Goal: Information Seeking & Learning: Compare options

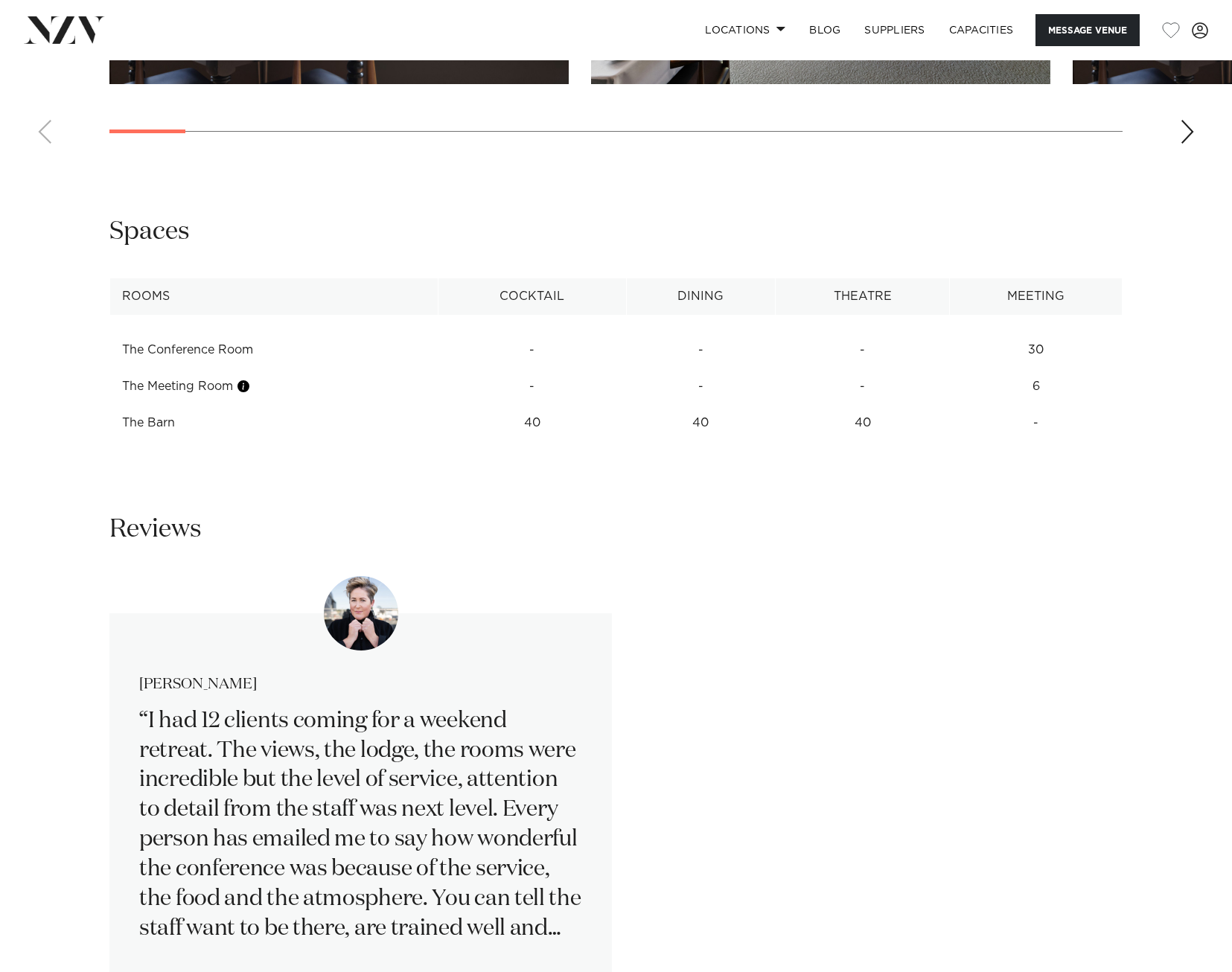
scroll to position [1489, 0]
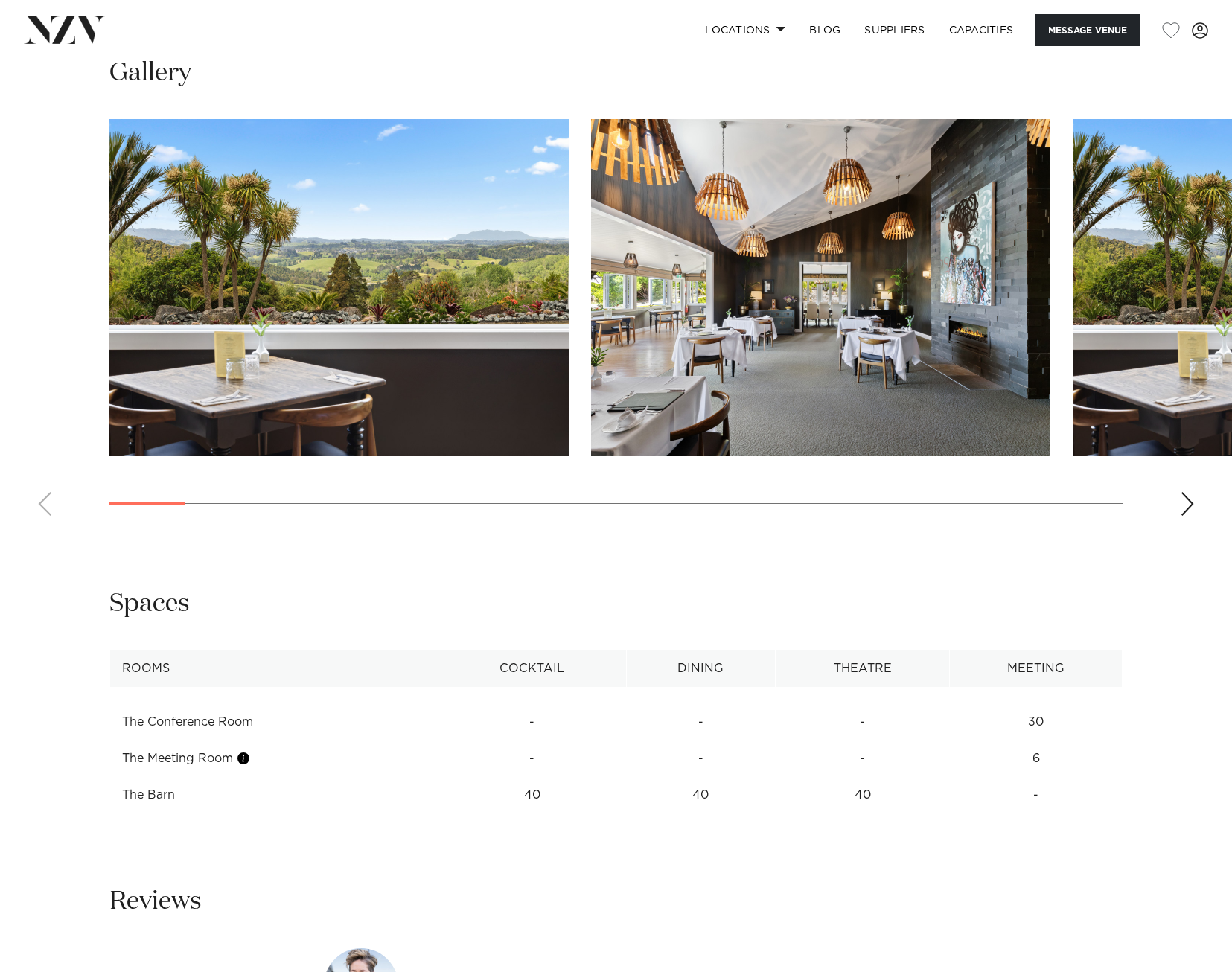
click at [1178, 502] on swiper-container at bounding box center [616, 324] width 1232 height 408
click at [1191, 503] on div "Next slide" at bounding box center [1187, 504] width 15 height 24
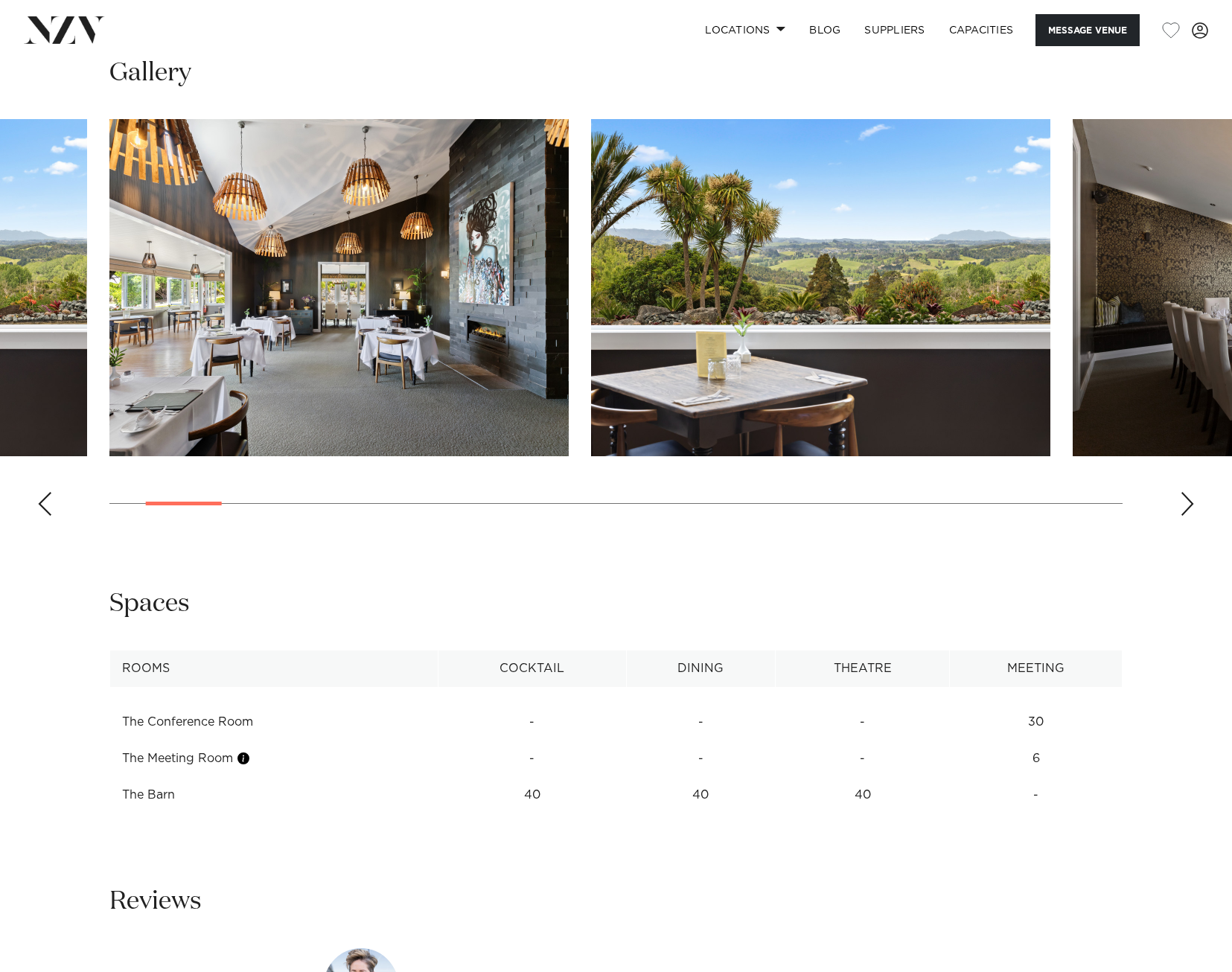
click at [1191, 503] on div "Next slide" at bounding box center [1187, 504] width 15 height 24
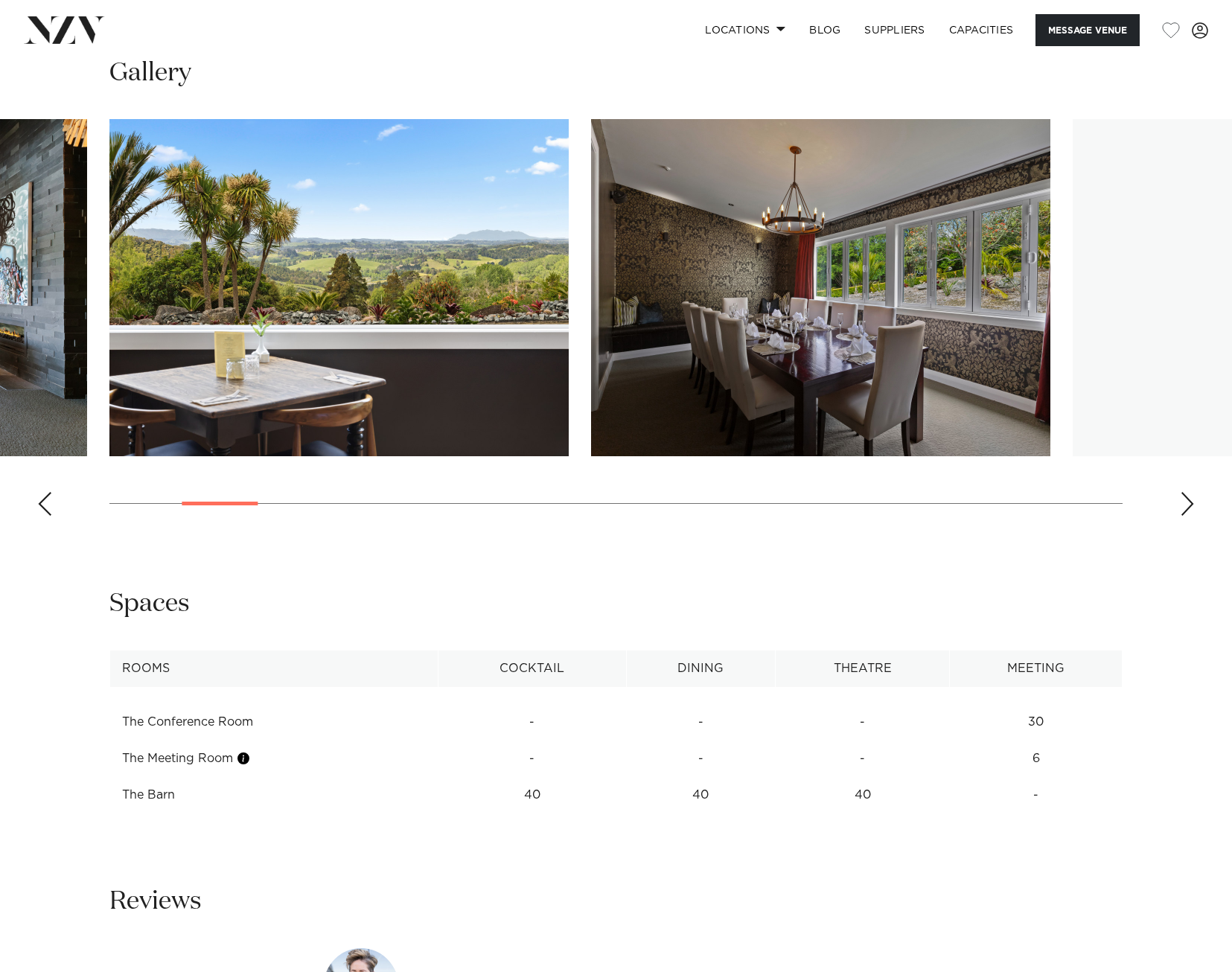
click at [1191, 503] on div "Next slide" at bounding box center [1187, 504] width 15 height 24
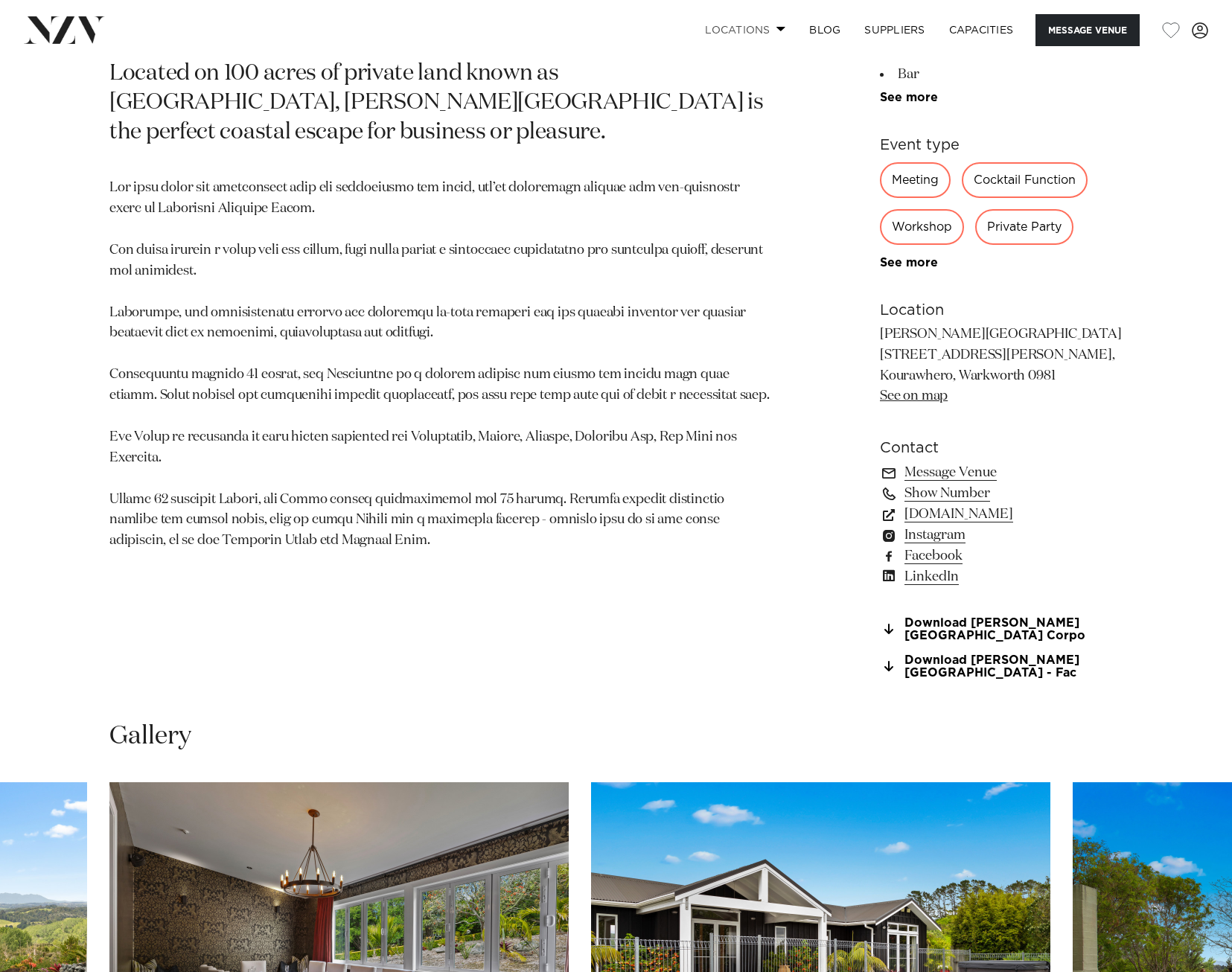
scroll to position [447, 0]
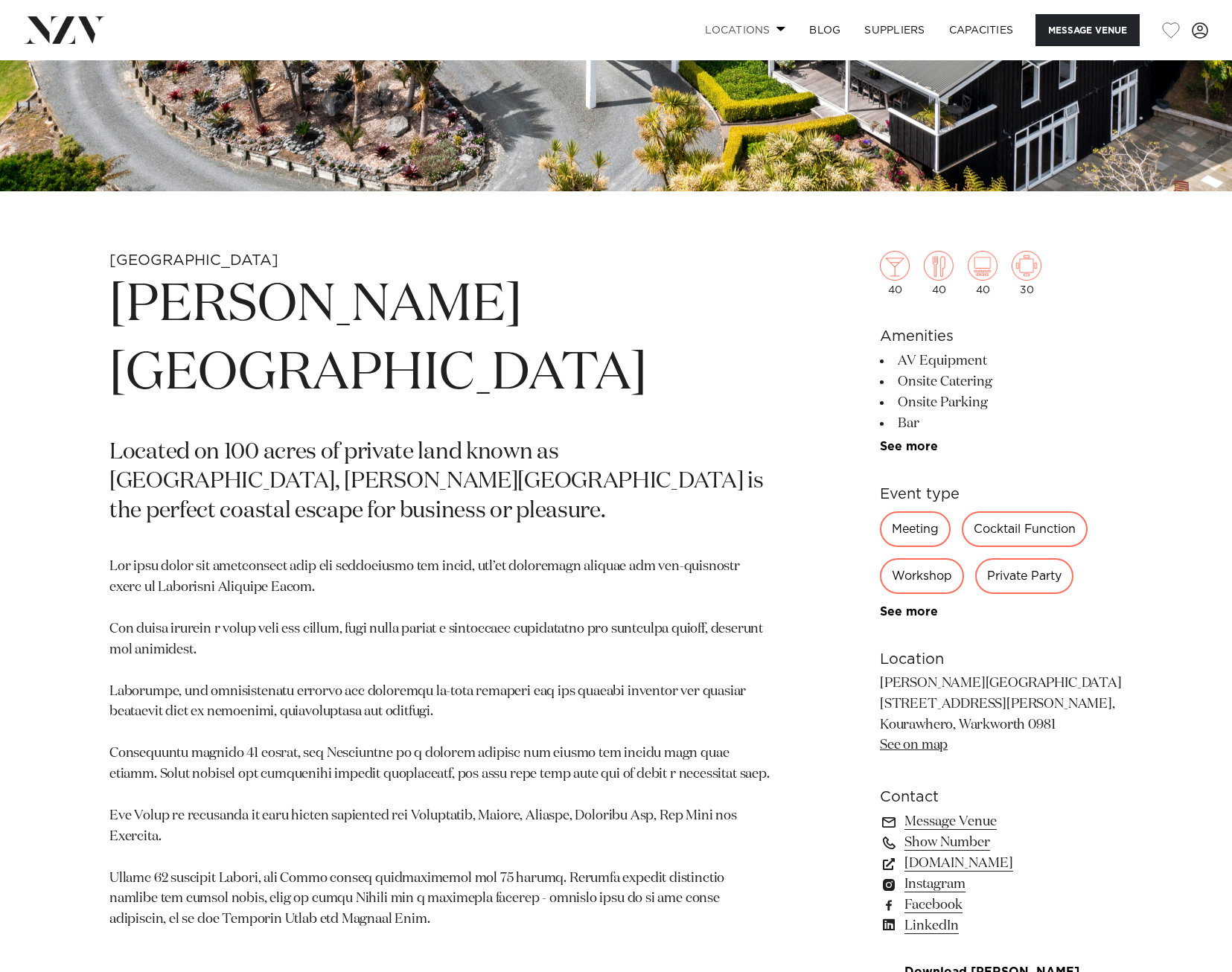
click at [716, 33] on link "Locations" at bounding box center [745, 29] width 104 height 32
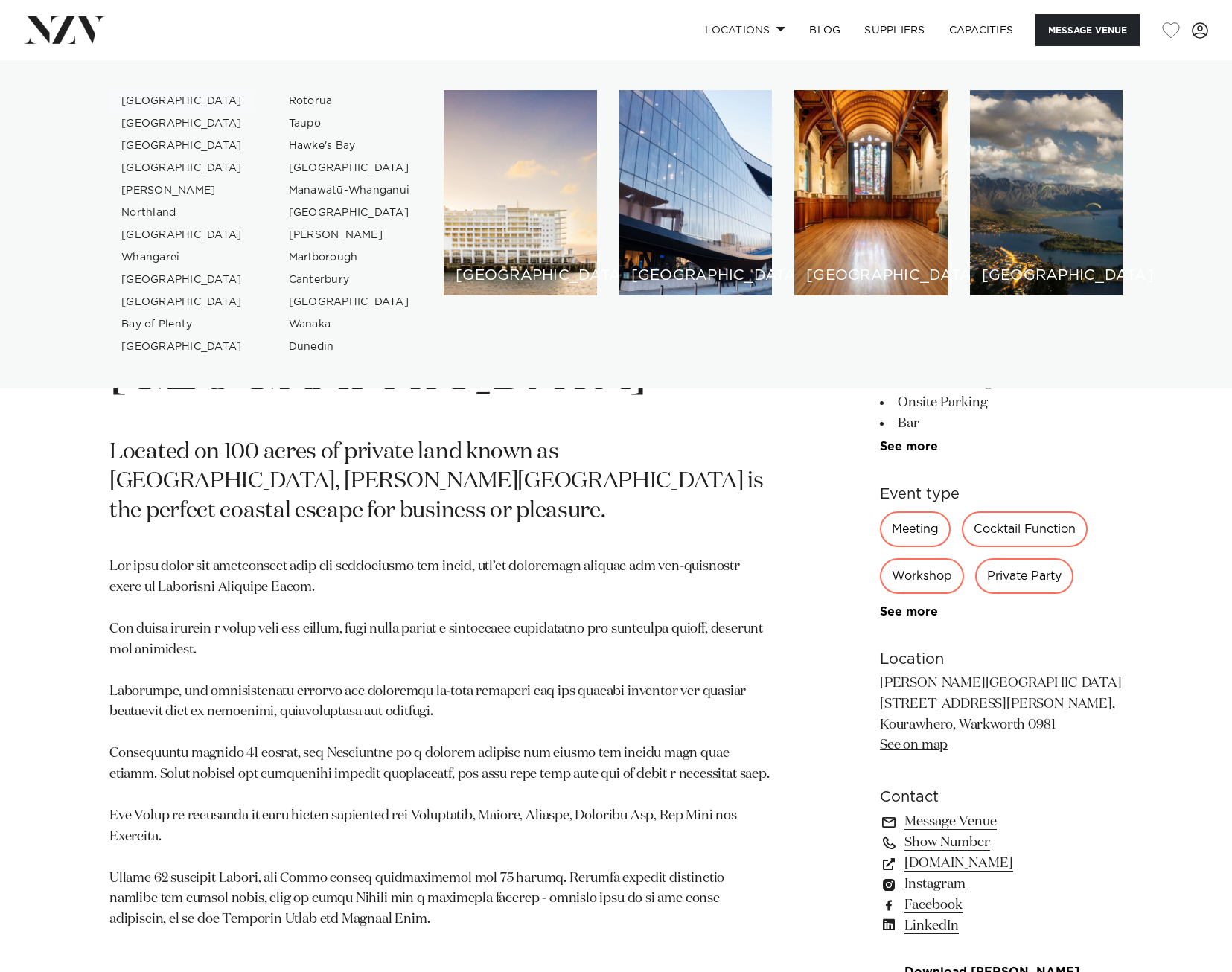
click at [141, 100] on link "[GEOGRAPHIC_DATA]" at bounding box center [182, 101] width 145 height 22
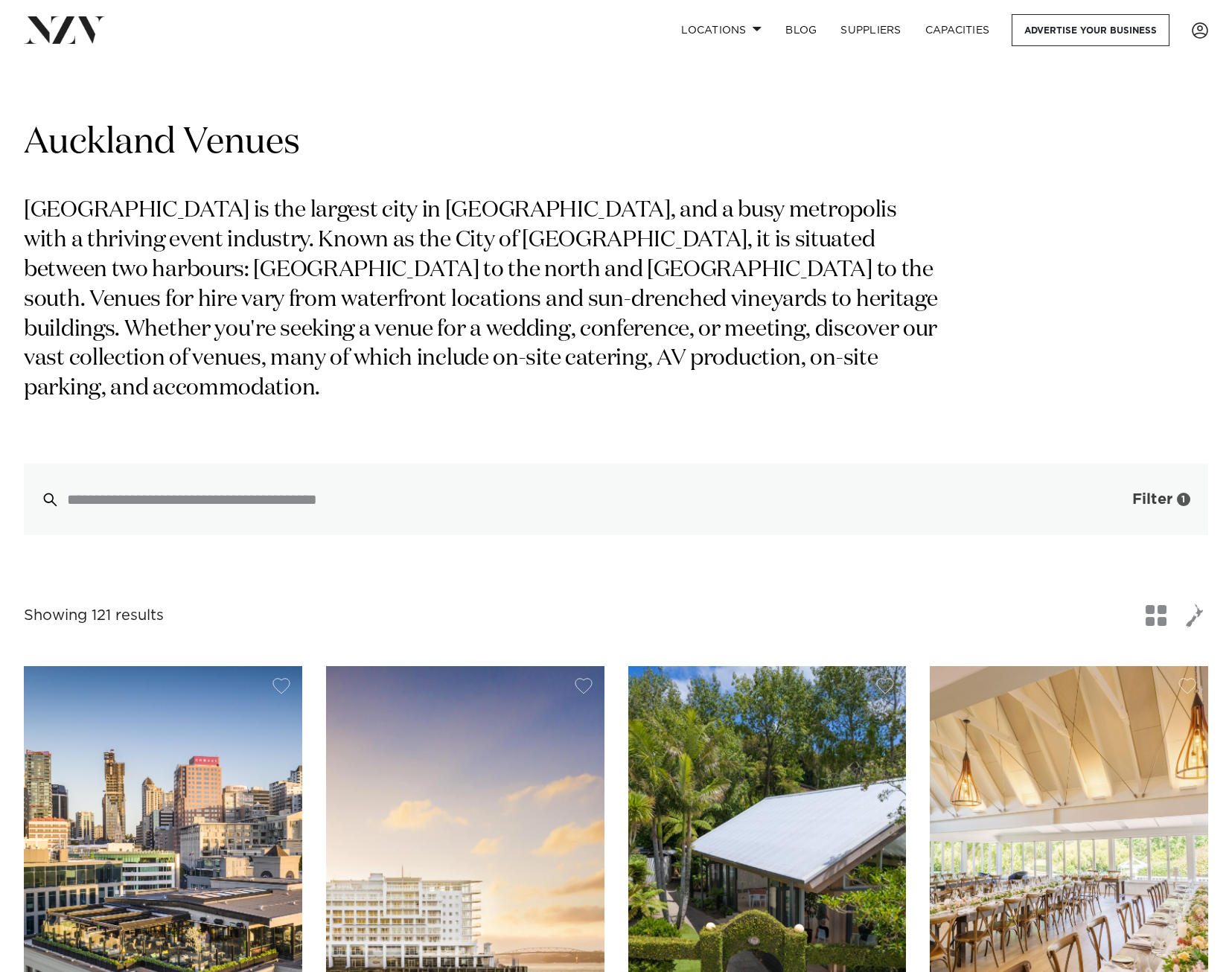
click at [1175, 481] on button "Filter 1" at bounding box center [1146, 499] width 123 height 72
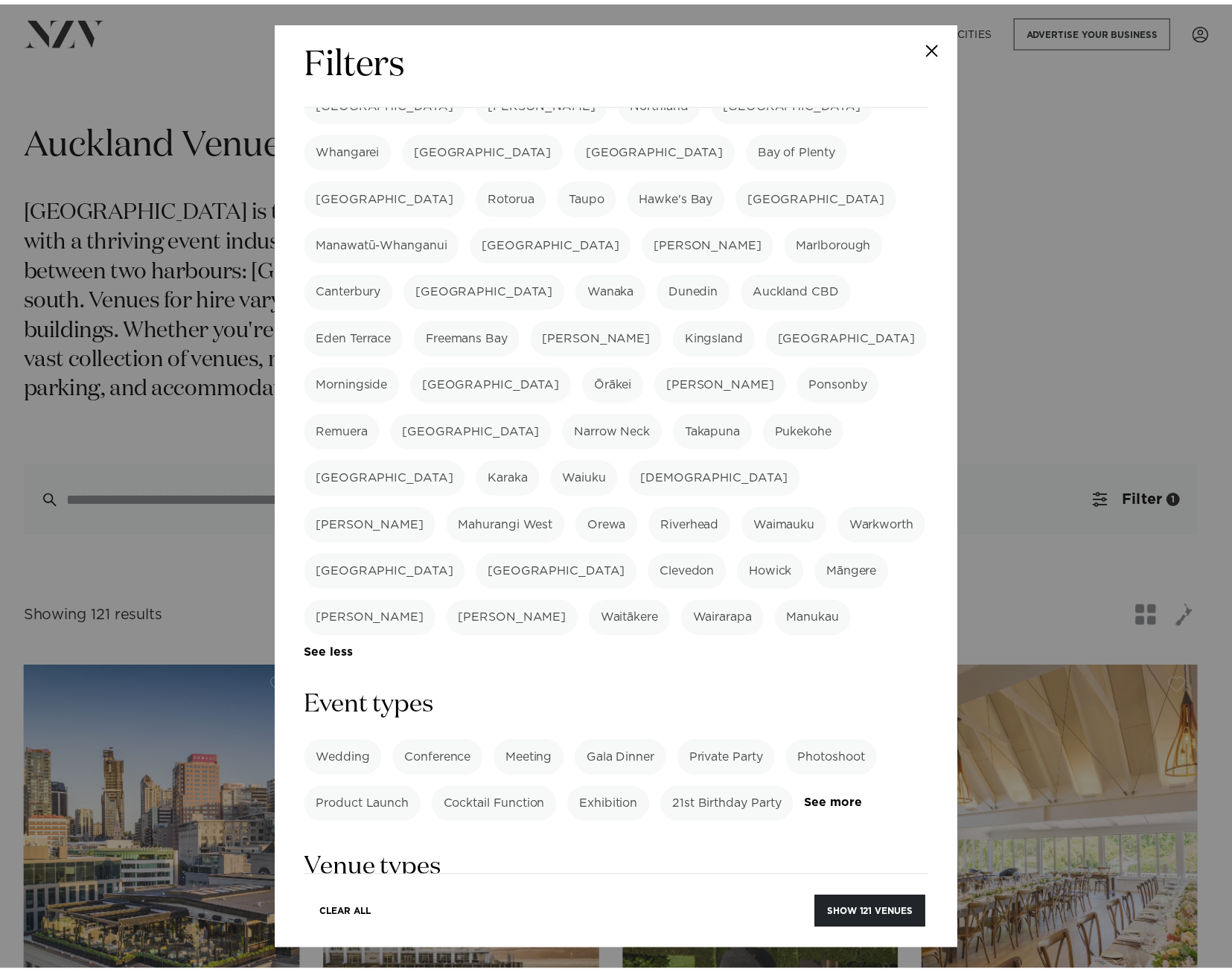
scroll to position [372, 0]
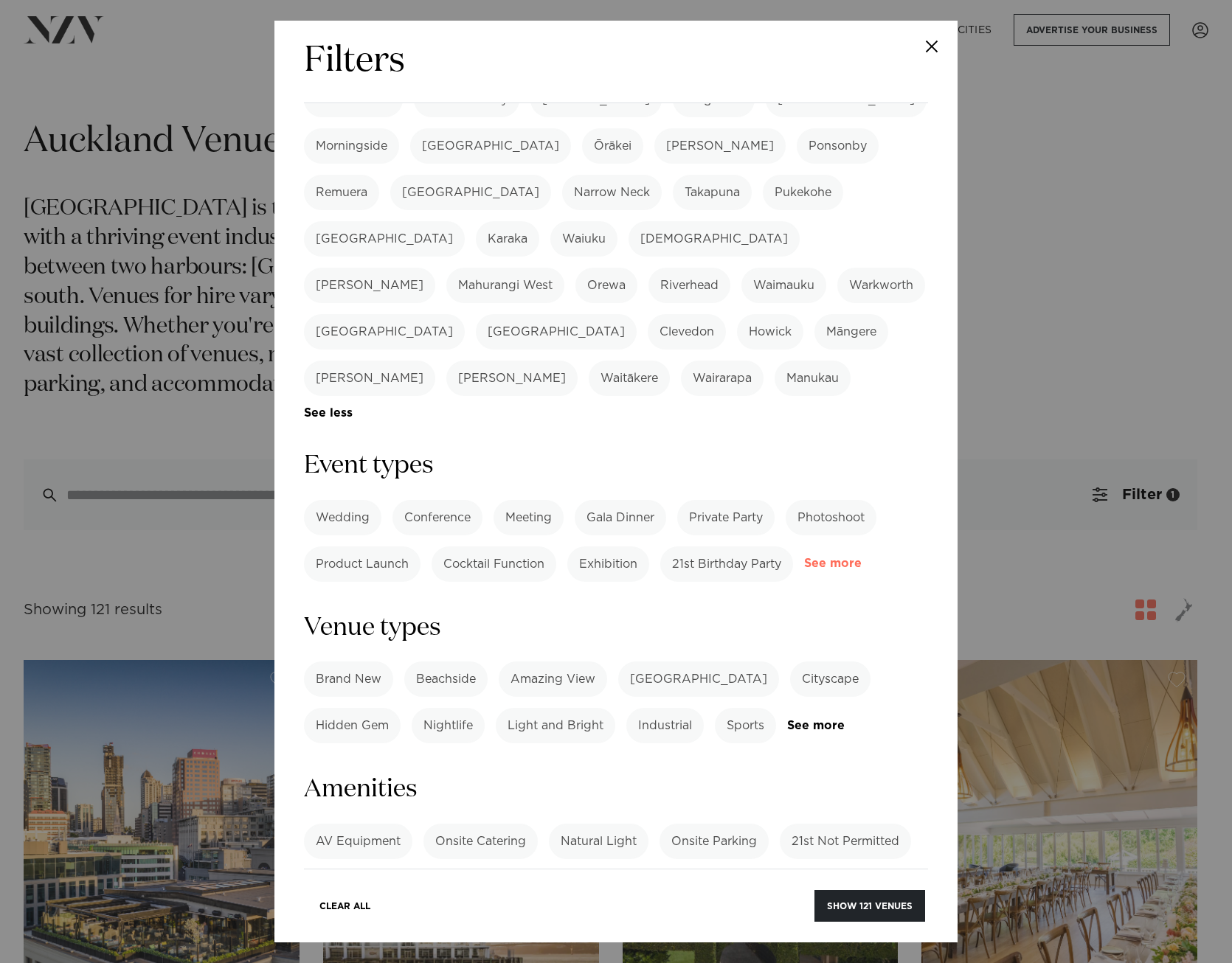
click at [804, 558] on link "See more" at bounding box center [861, 564] width 115 height 13
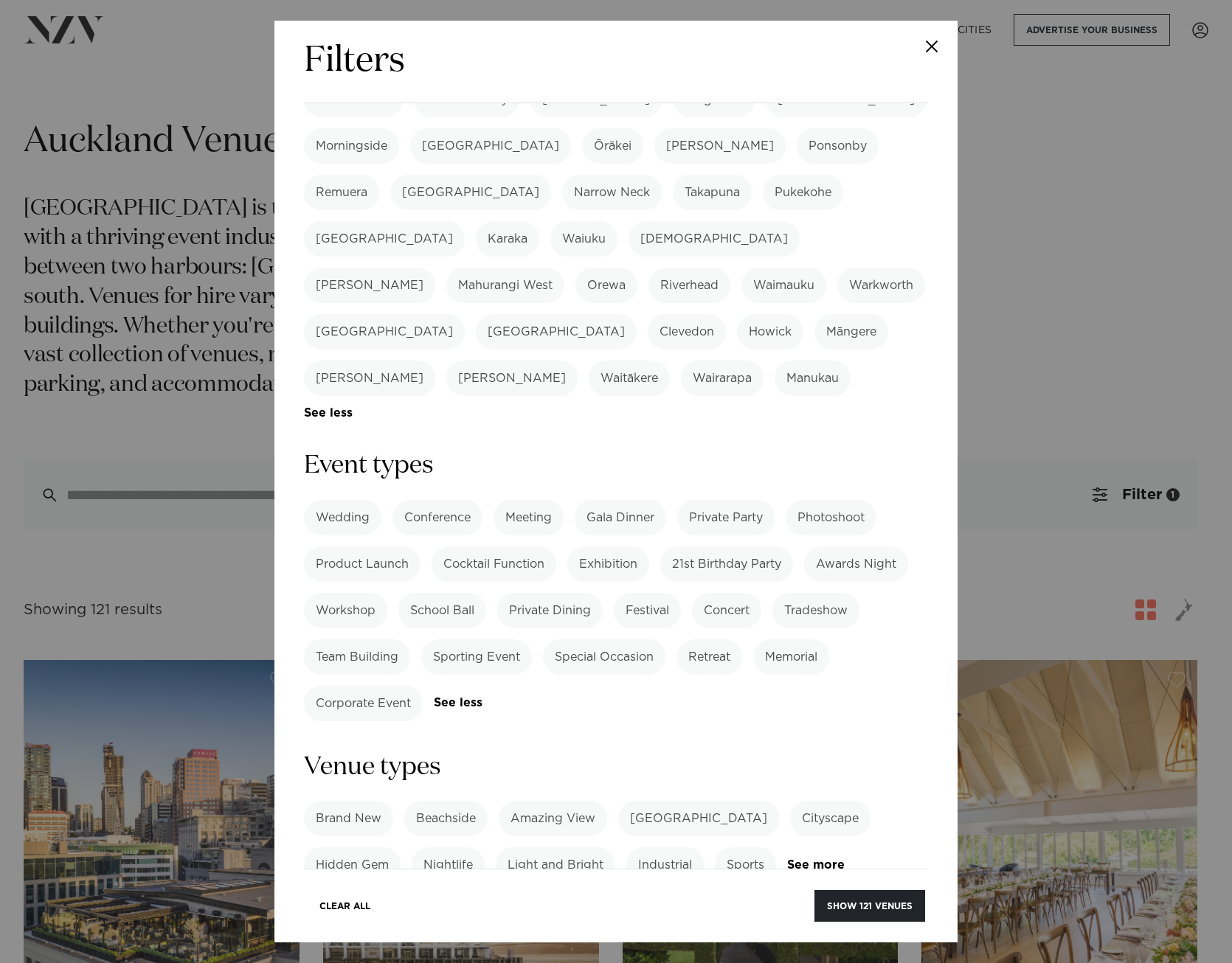
click at [548, 593] on label "Private Dining" at bounding box center [550, 610] width 106 height 36
click at [875, 902] on button "Show 65 venues" at bounding box center [869, 906] width 110 height 32
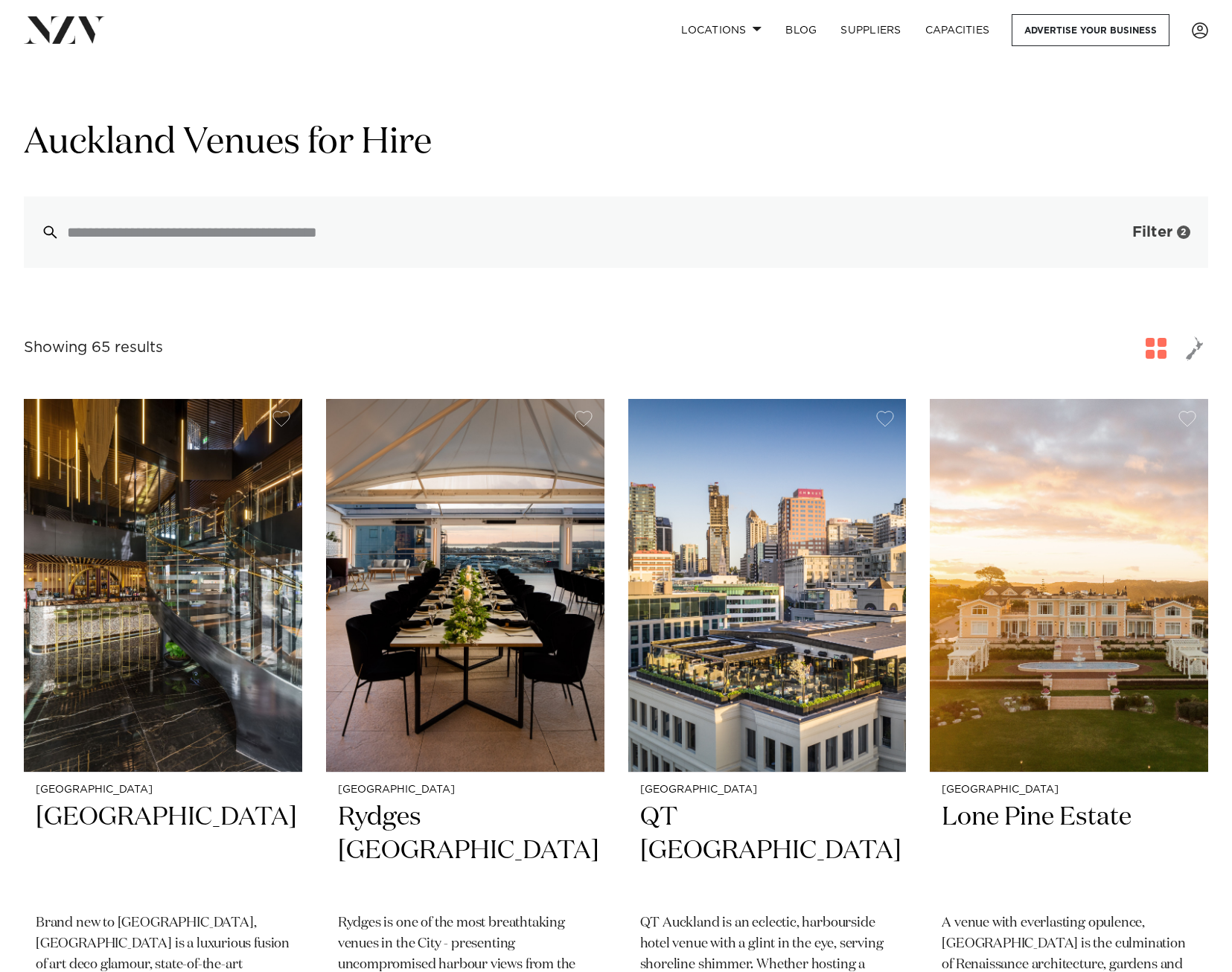
click at [1150, 231] on span "Filter" at bounding box center [1152, 232] width 40 height 15
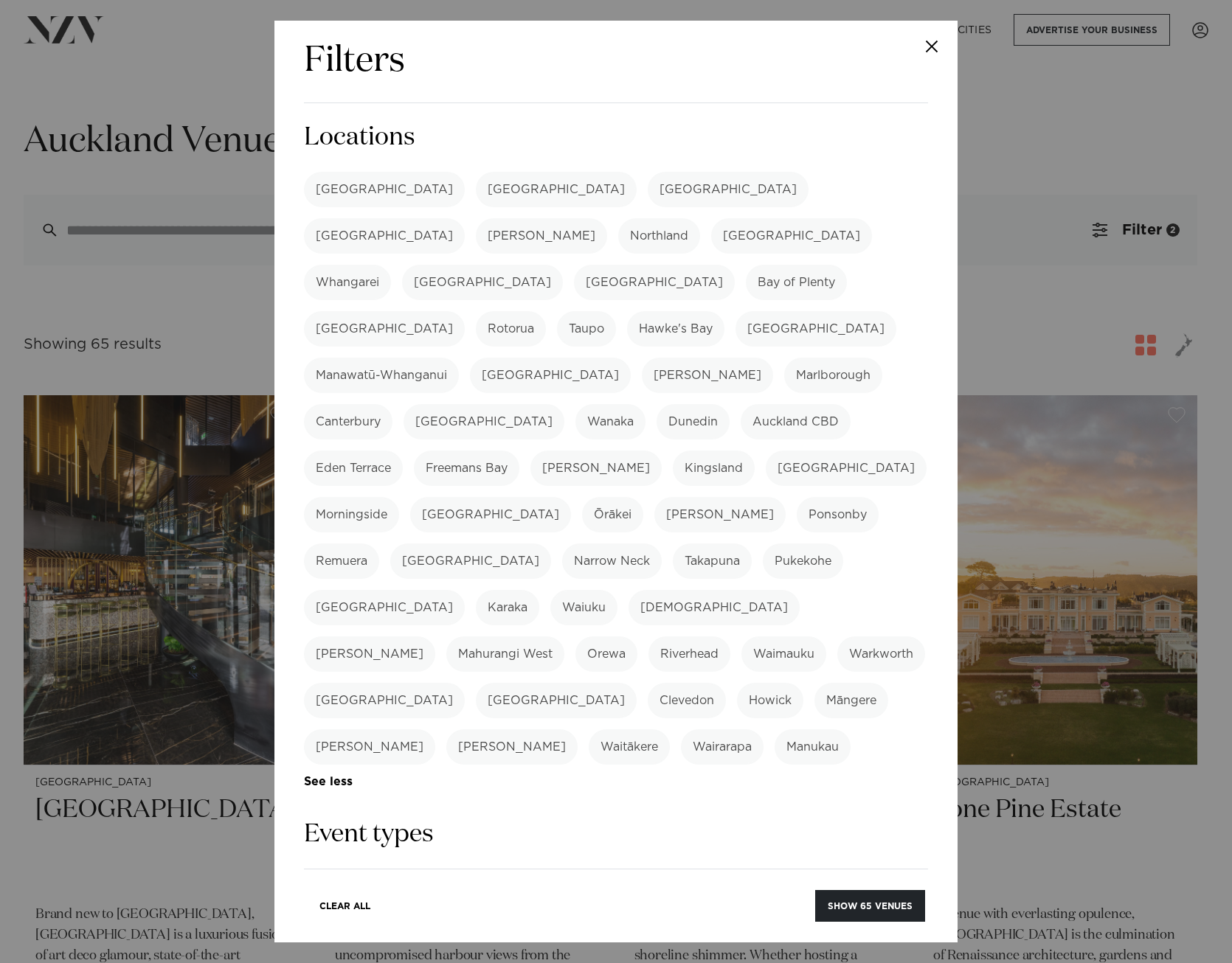
click at [939, 47] on button "Close" at bounding box center [931, 46] width 52 height 52
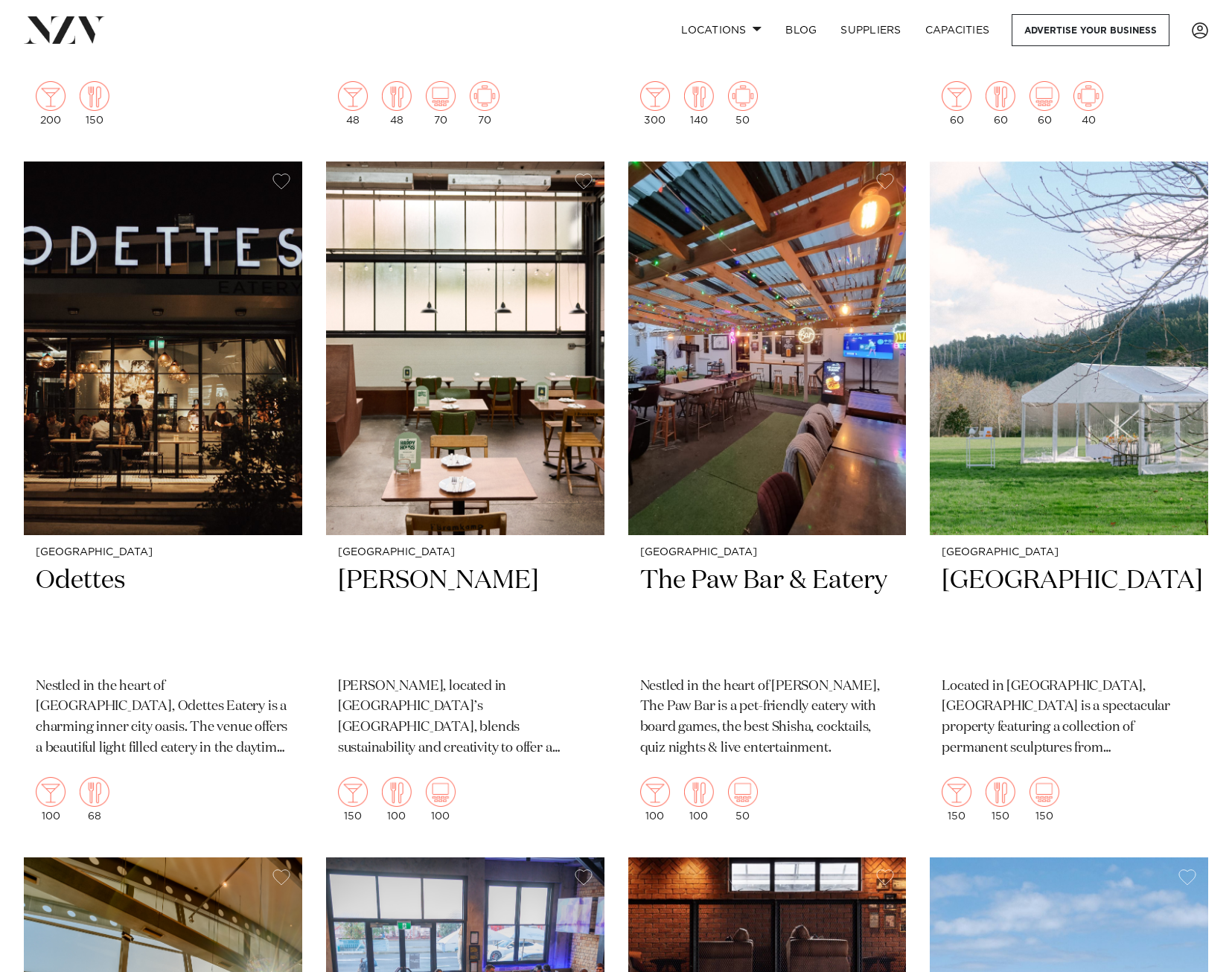
scroll to position [10421, 0]
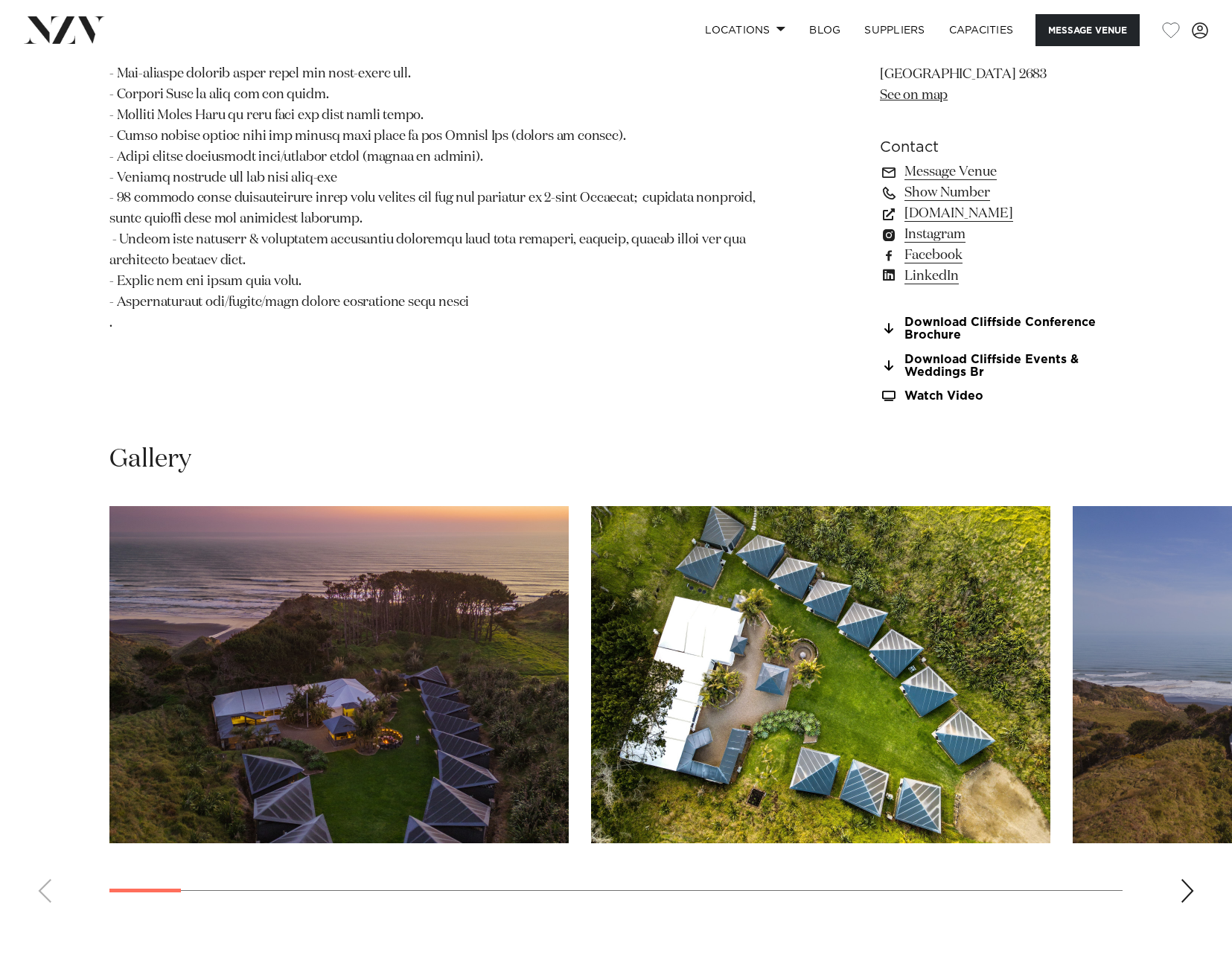
scroll to position [1340, 0]
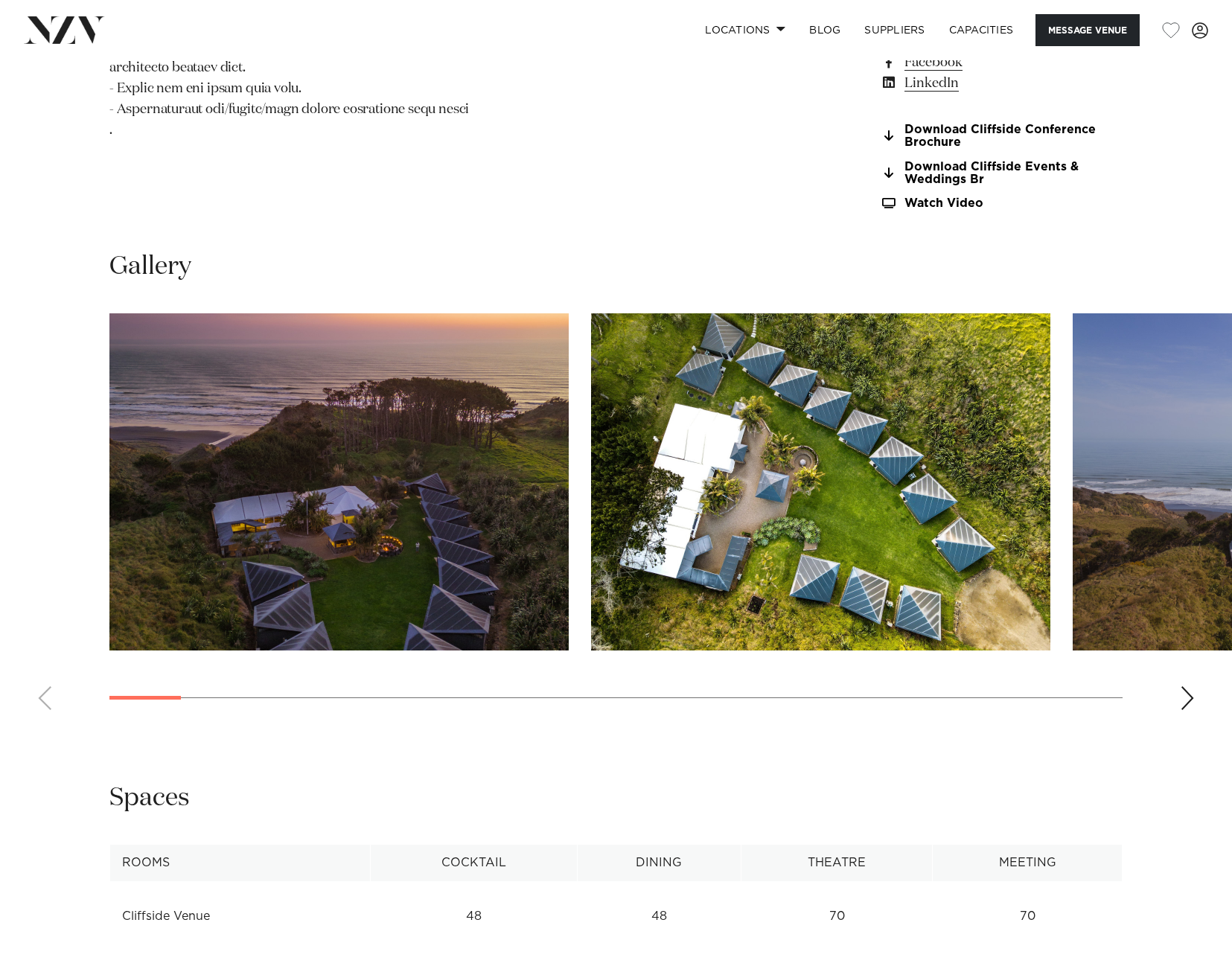
click at [1201, 680] on swiper-container at bounding box center [616, 518] width 1232 height 408
click at [1191, 686] on div "Next slide" at bounding box center [1187, 698] width 15 height 24
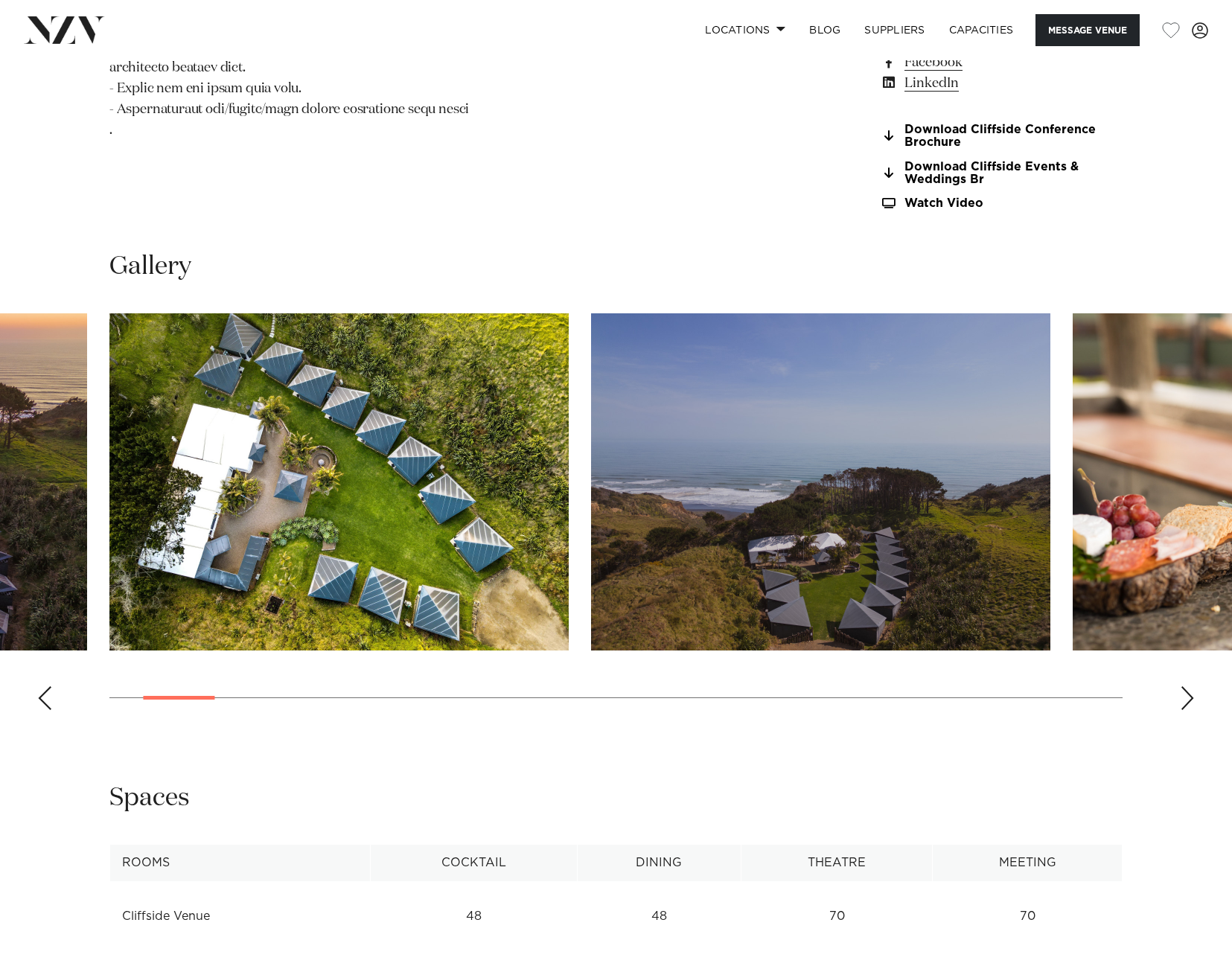
click at [1191, 686] on div "Next slide" at bounding box center [1187, 698] width 15 height 24
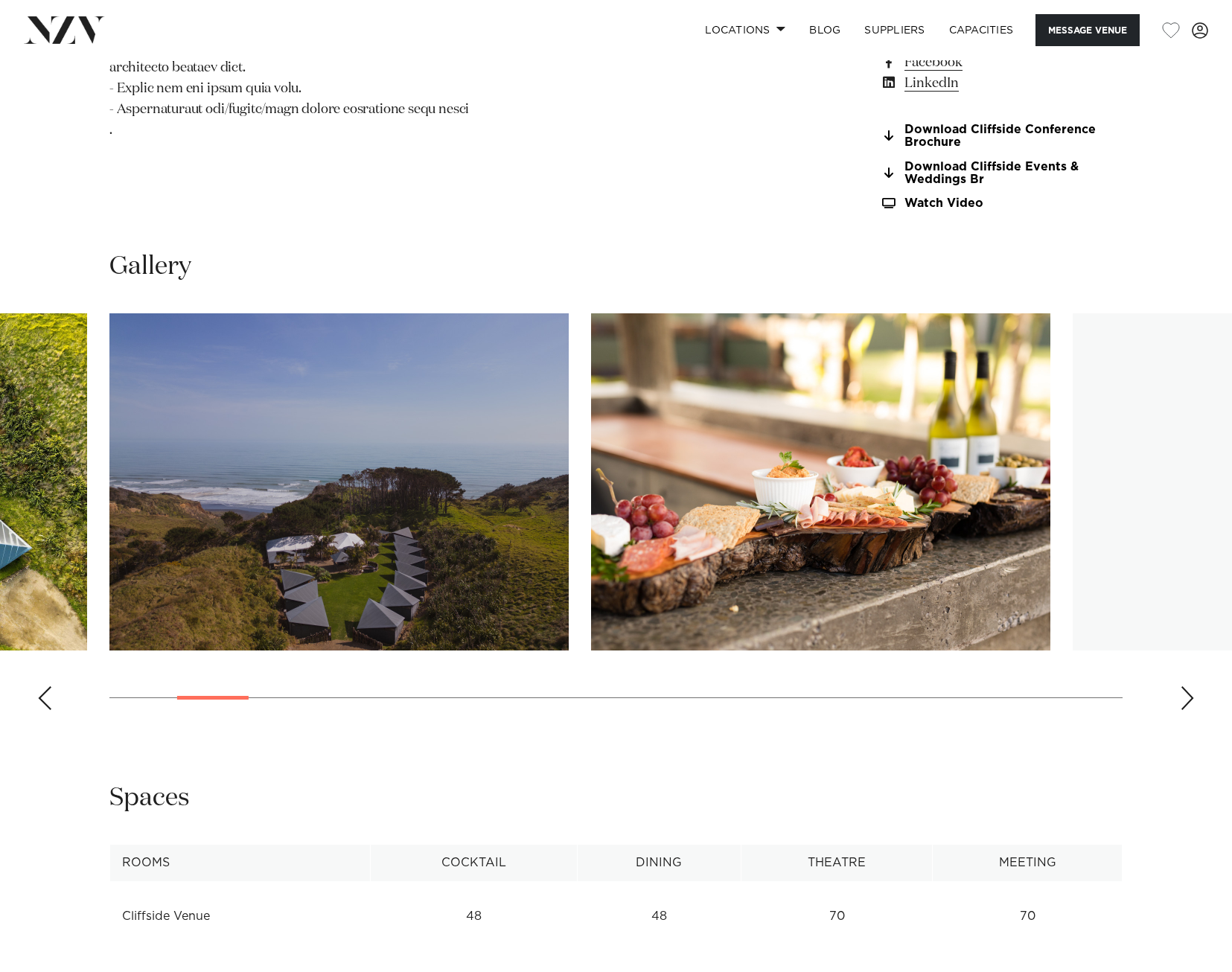
click at [1191, 686] on div "Next slide" at bounding box center [1187, 698] width 15 height 24
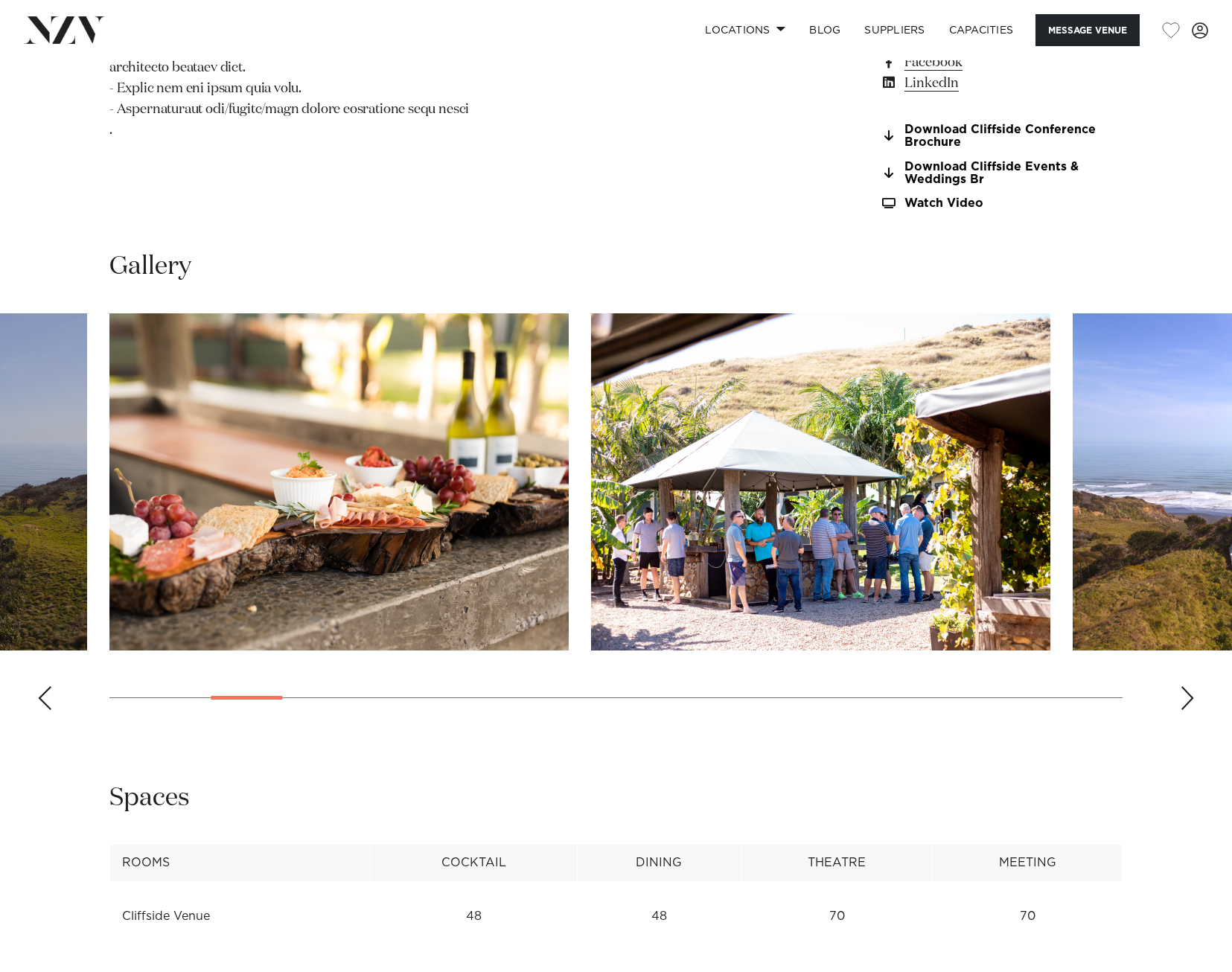
click at [1191, 686] on div "Next slide" at bounding box center [1187, 698] width 15 height 24
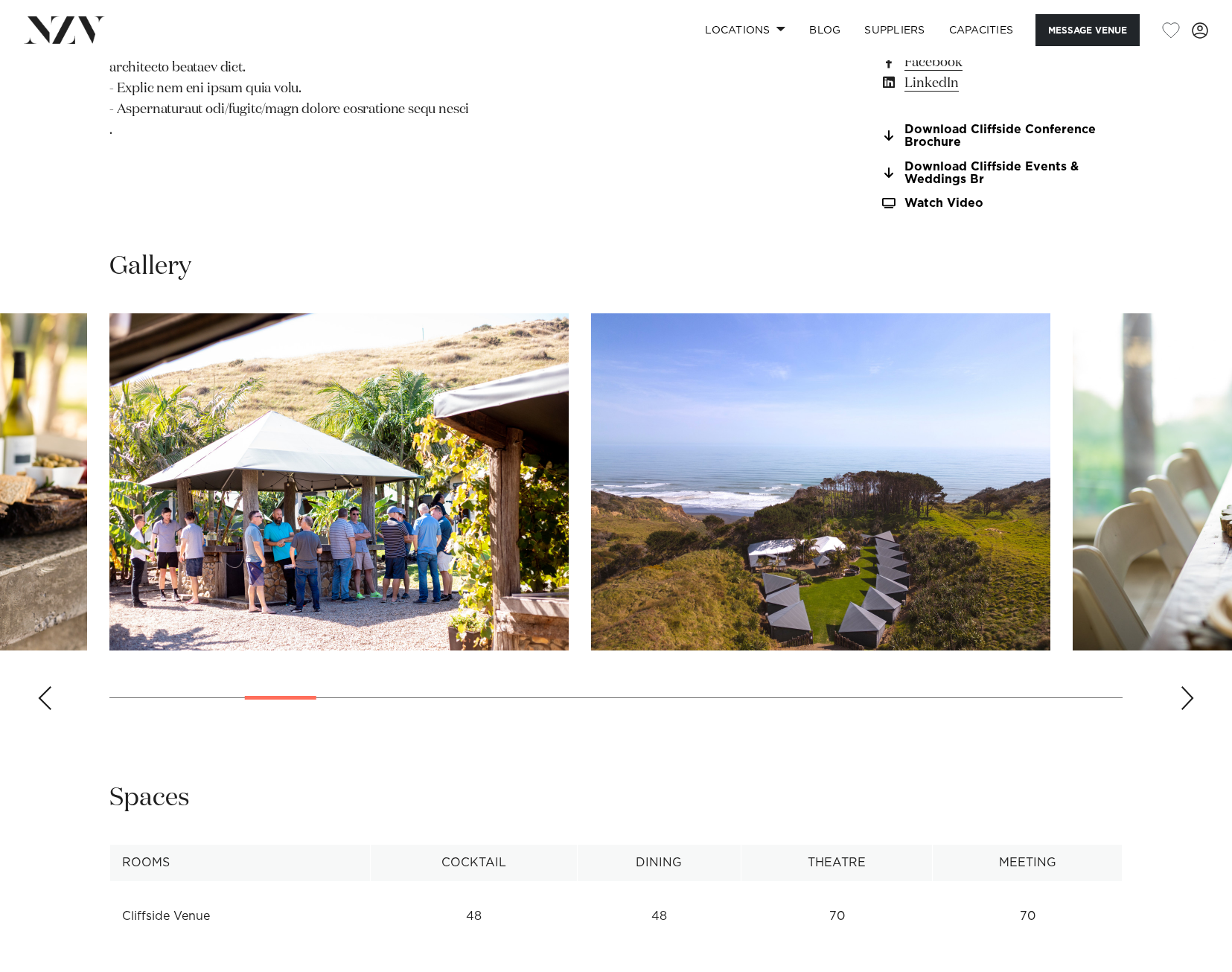
click at [1191, 686] on div "Next slide" at bounding box center [1187, 698] width 15 height 24
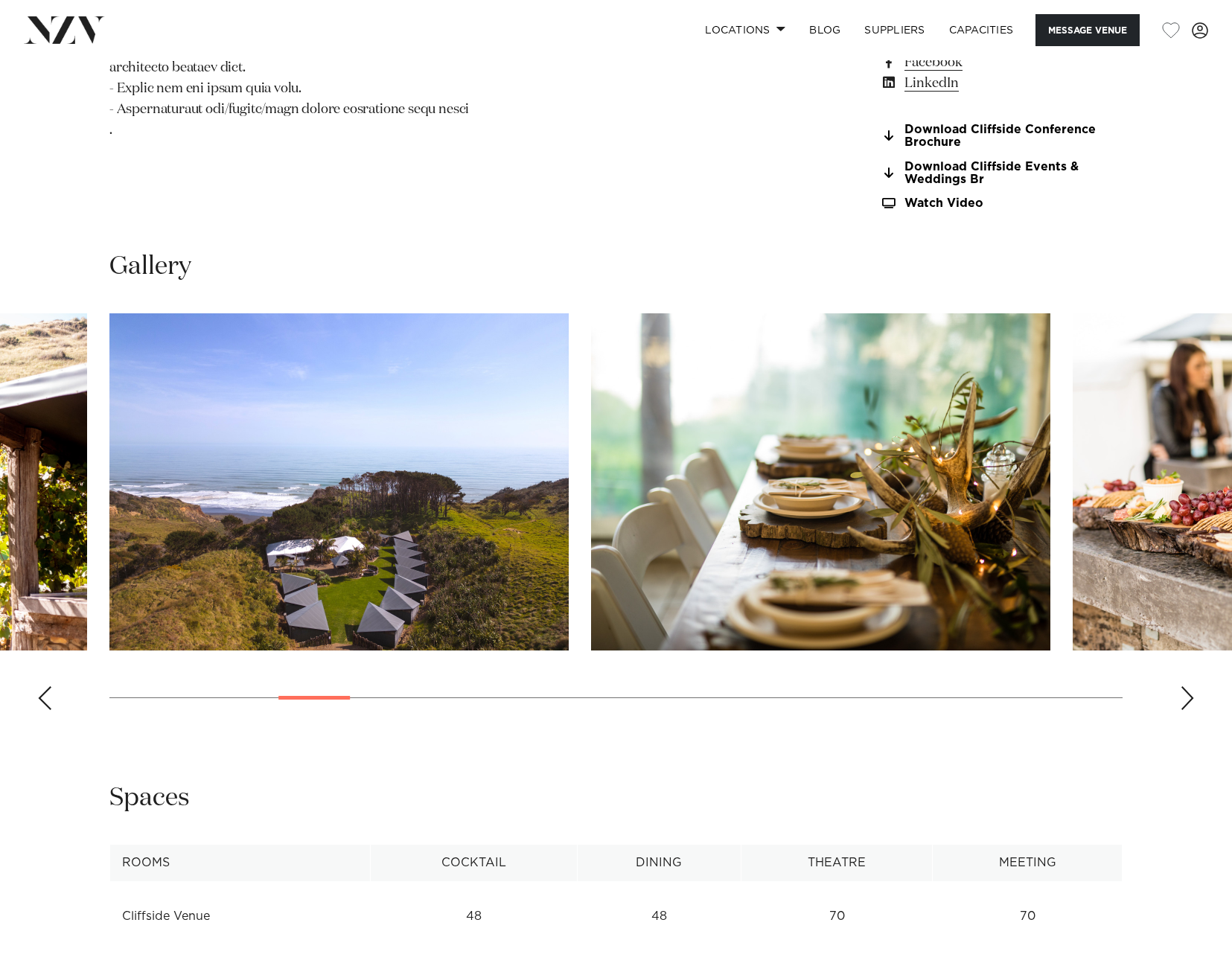
click at [1191, 686] on div "Next slide" at bounding box center [1187, 698] width 15 height 24
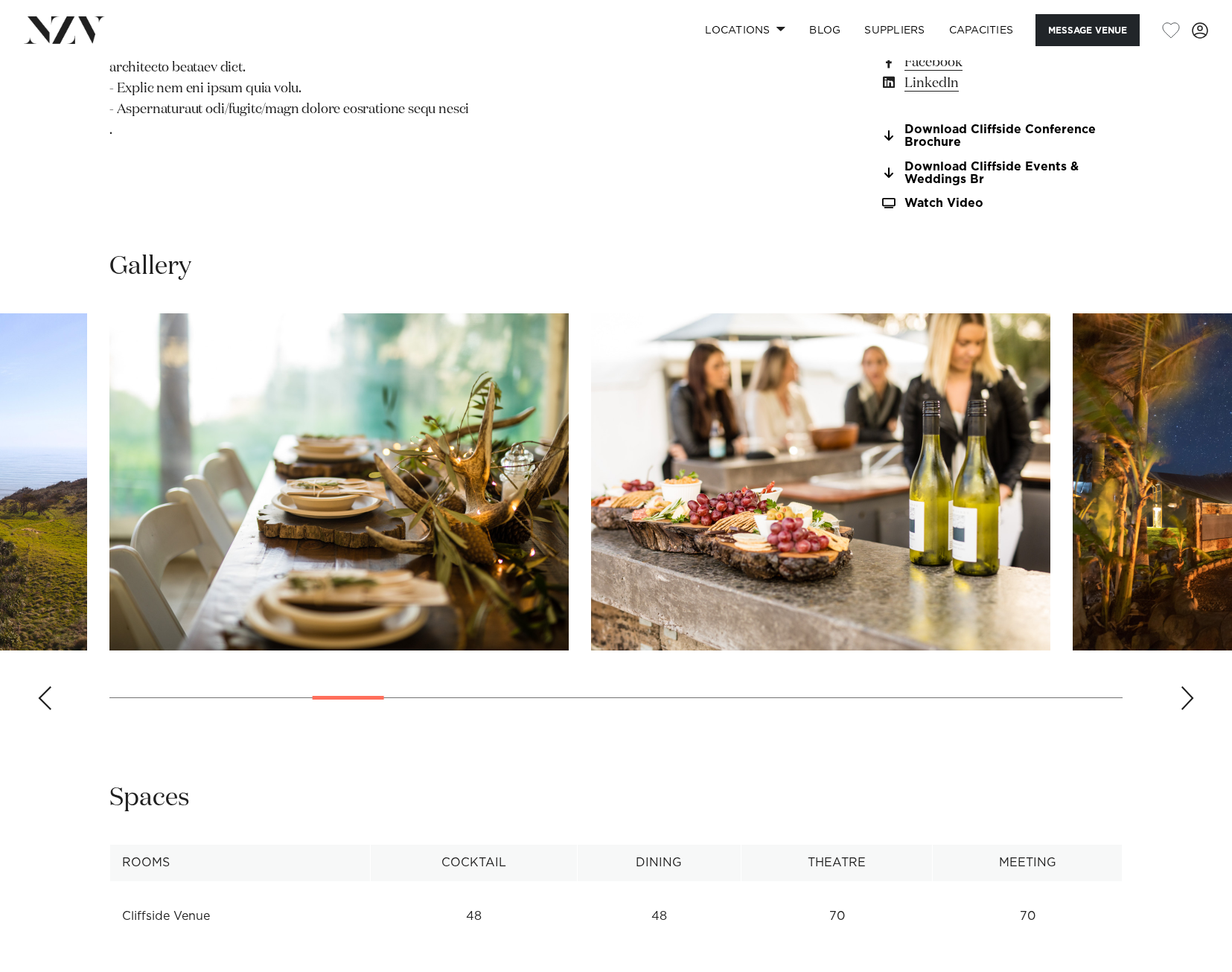
click at [1191, 686] on div "Next slide" at bounding box center [1187, 698] width 15 height 24
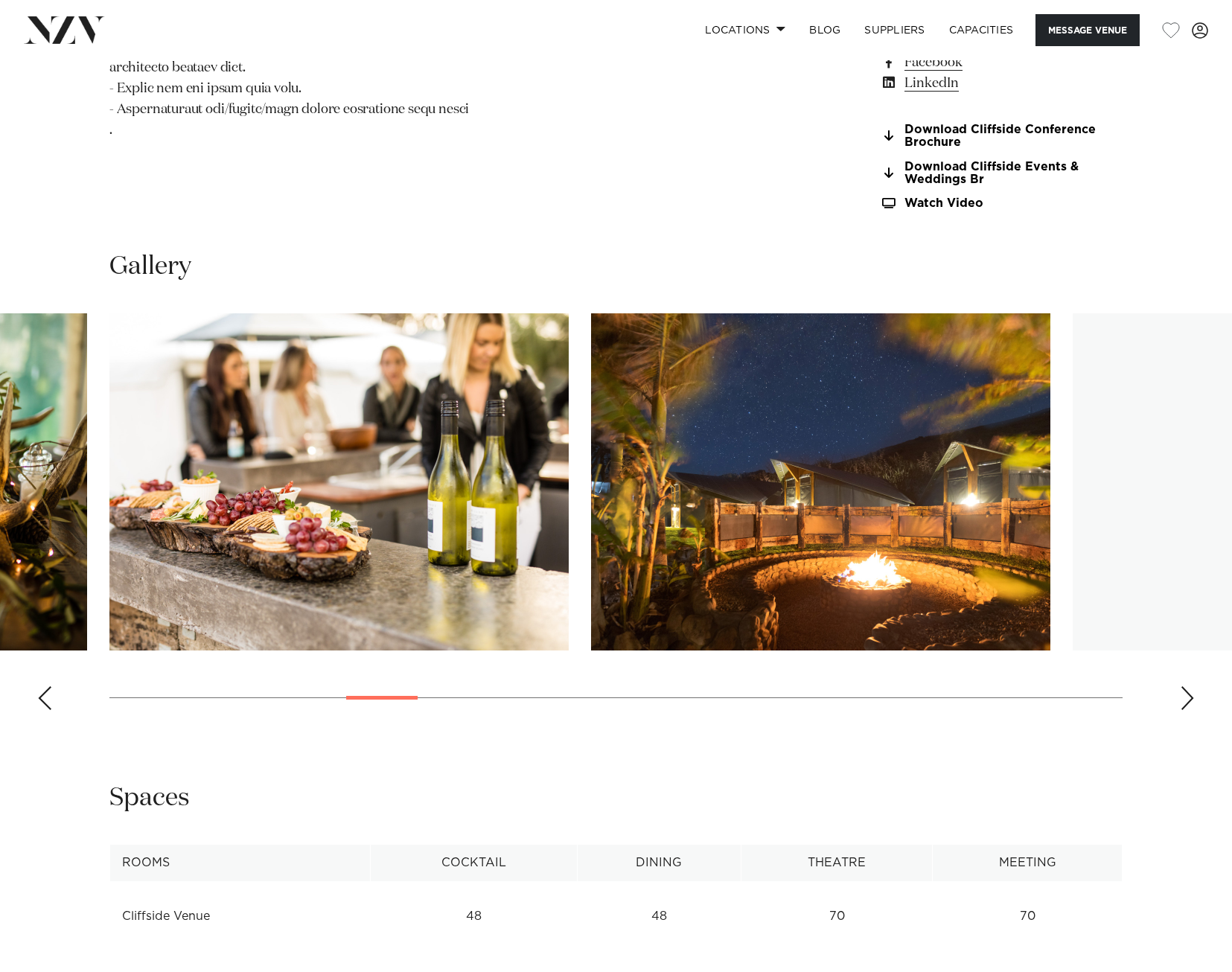
click at [1191, 686] on div "Next slide" at bounding box center [1187, 698] width 15 height 24
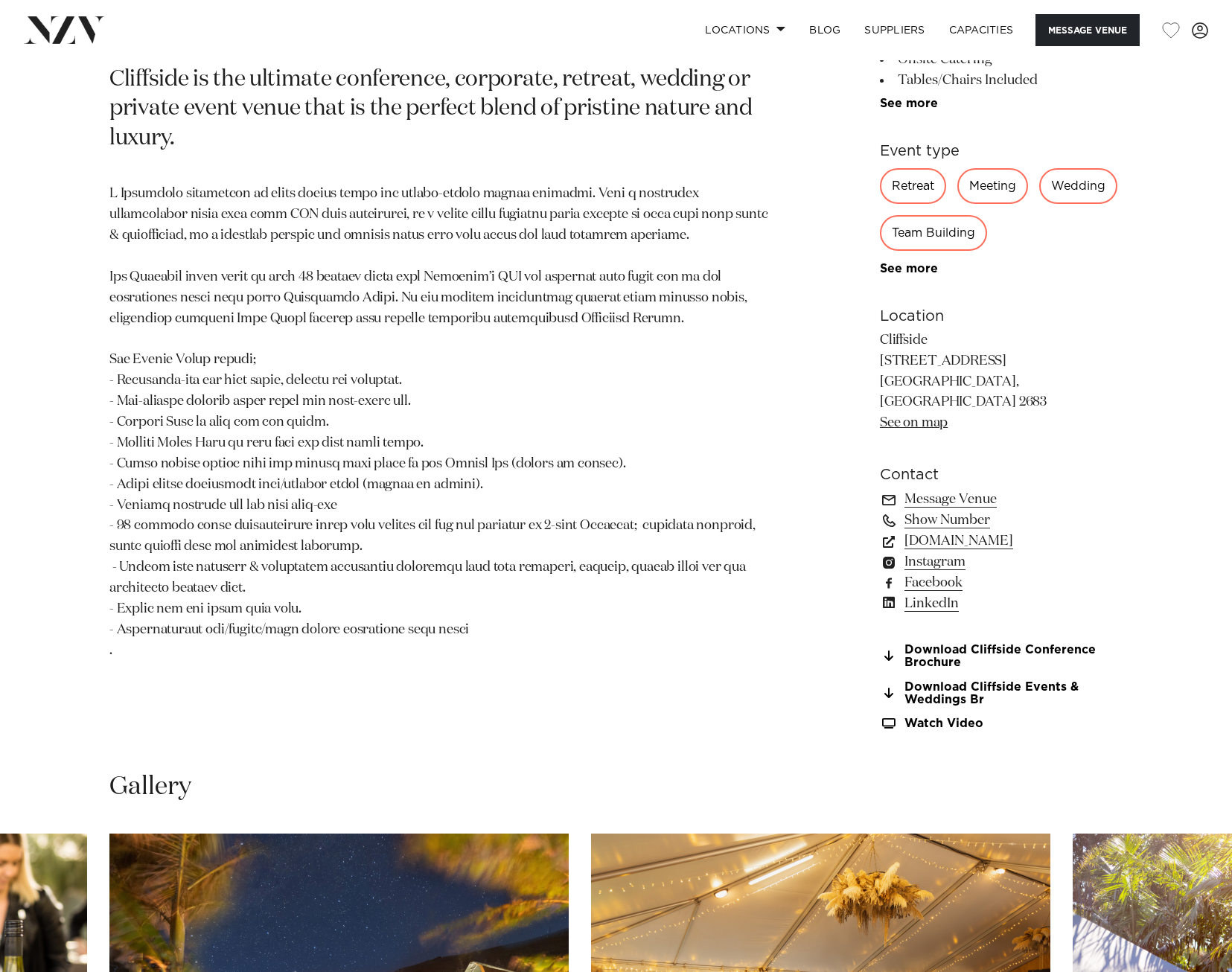
scroll to position [744, 0]
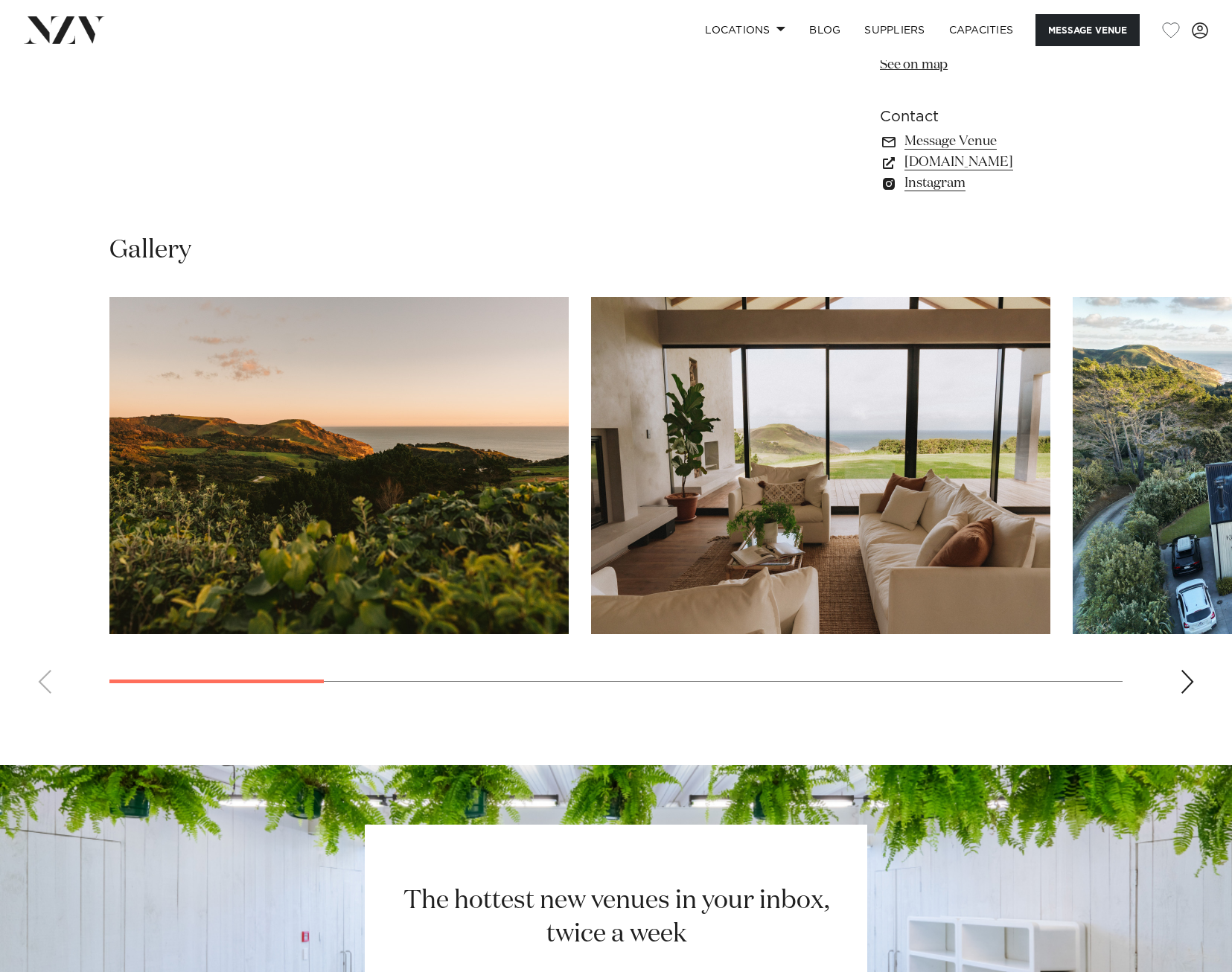
scroll to position [1265, 0]
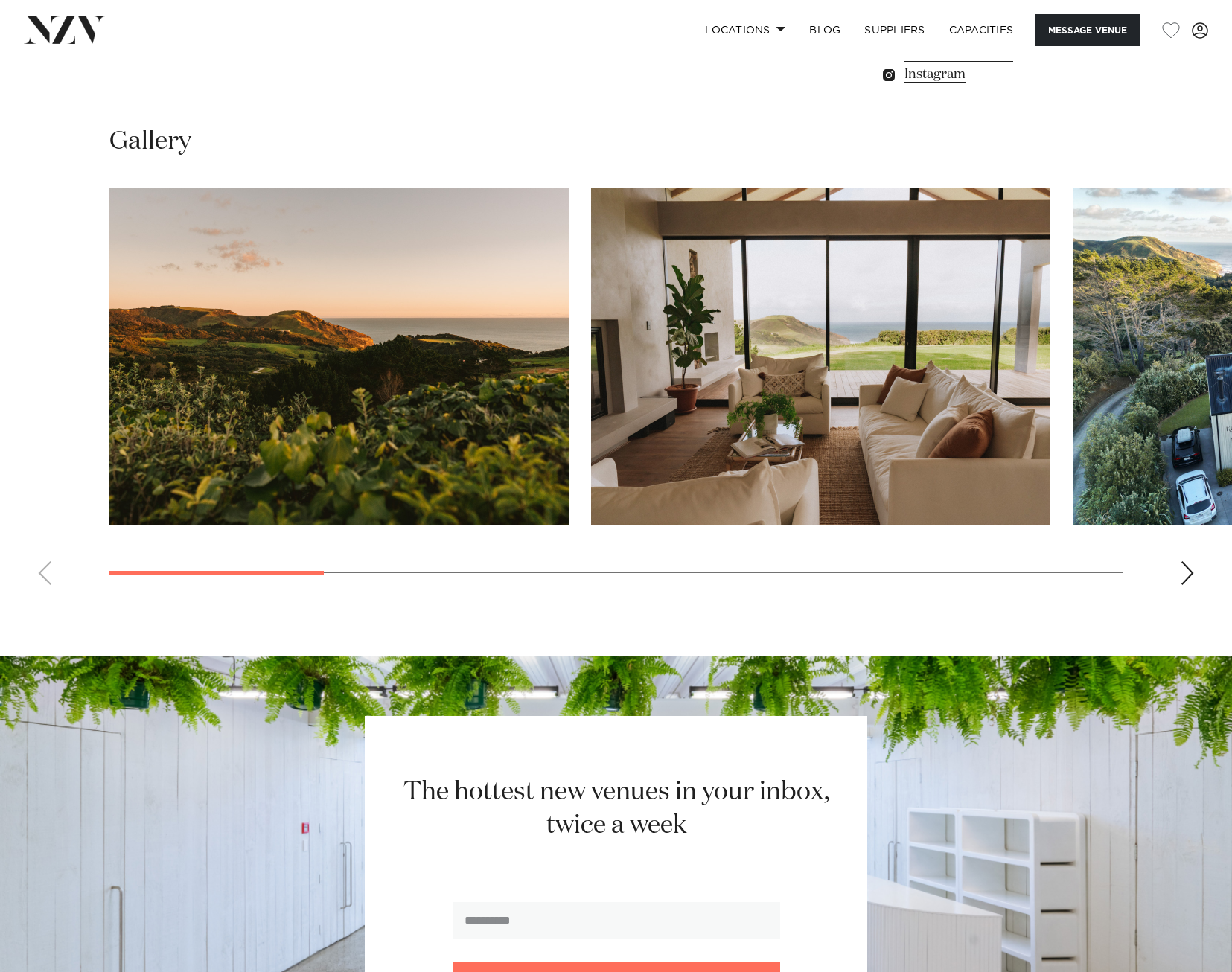
click at [1192, 565] on div "Next slide" at bounding box center [1187, 573] width 15 height 24
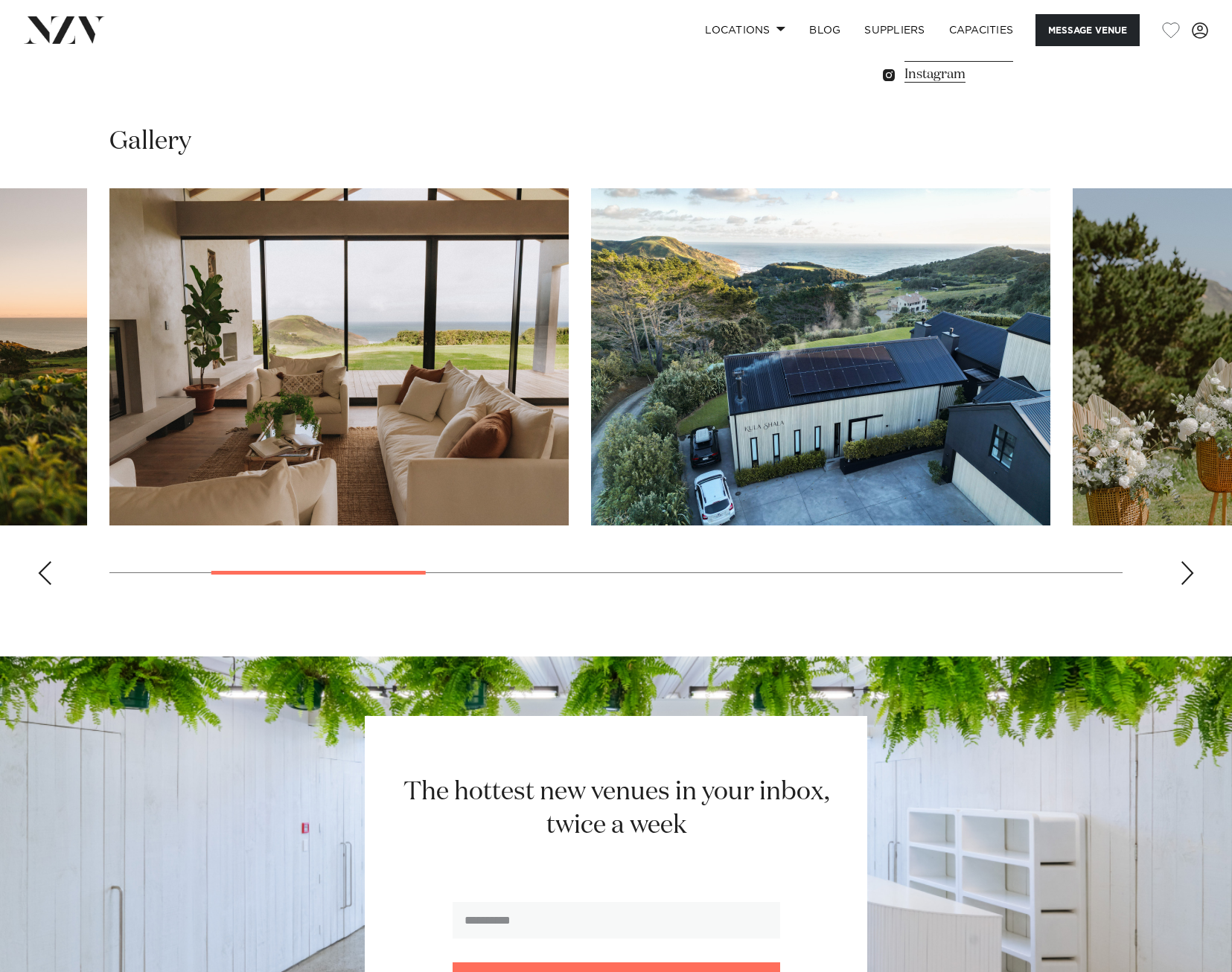
click at [1192, 565] on div "Next slide" at bounding box center [1187, 573] width 15 height 24
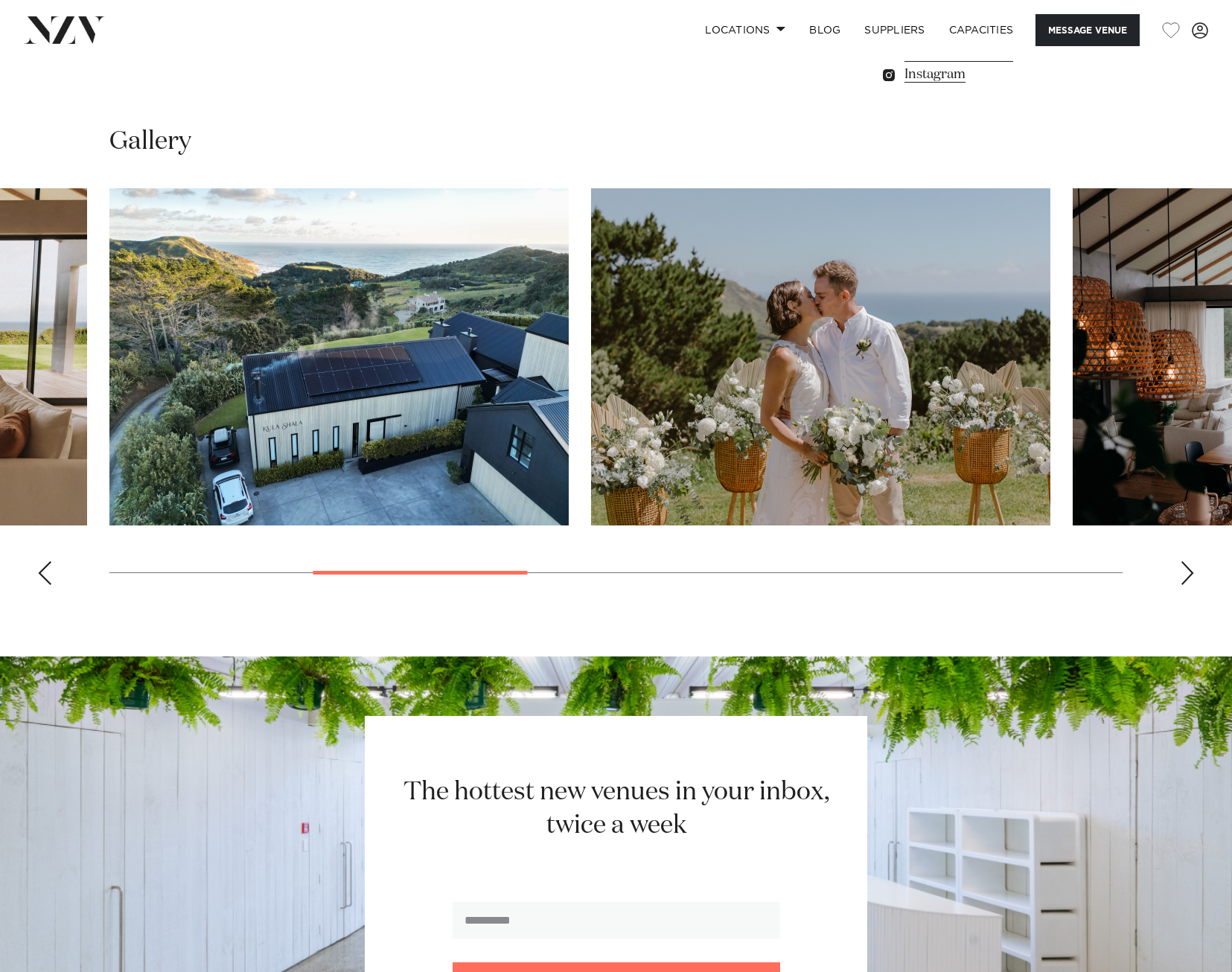
click at [1192, 565] on div "Next slide" at bounding box center [1187, 573] width 15 height 24
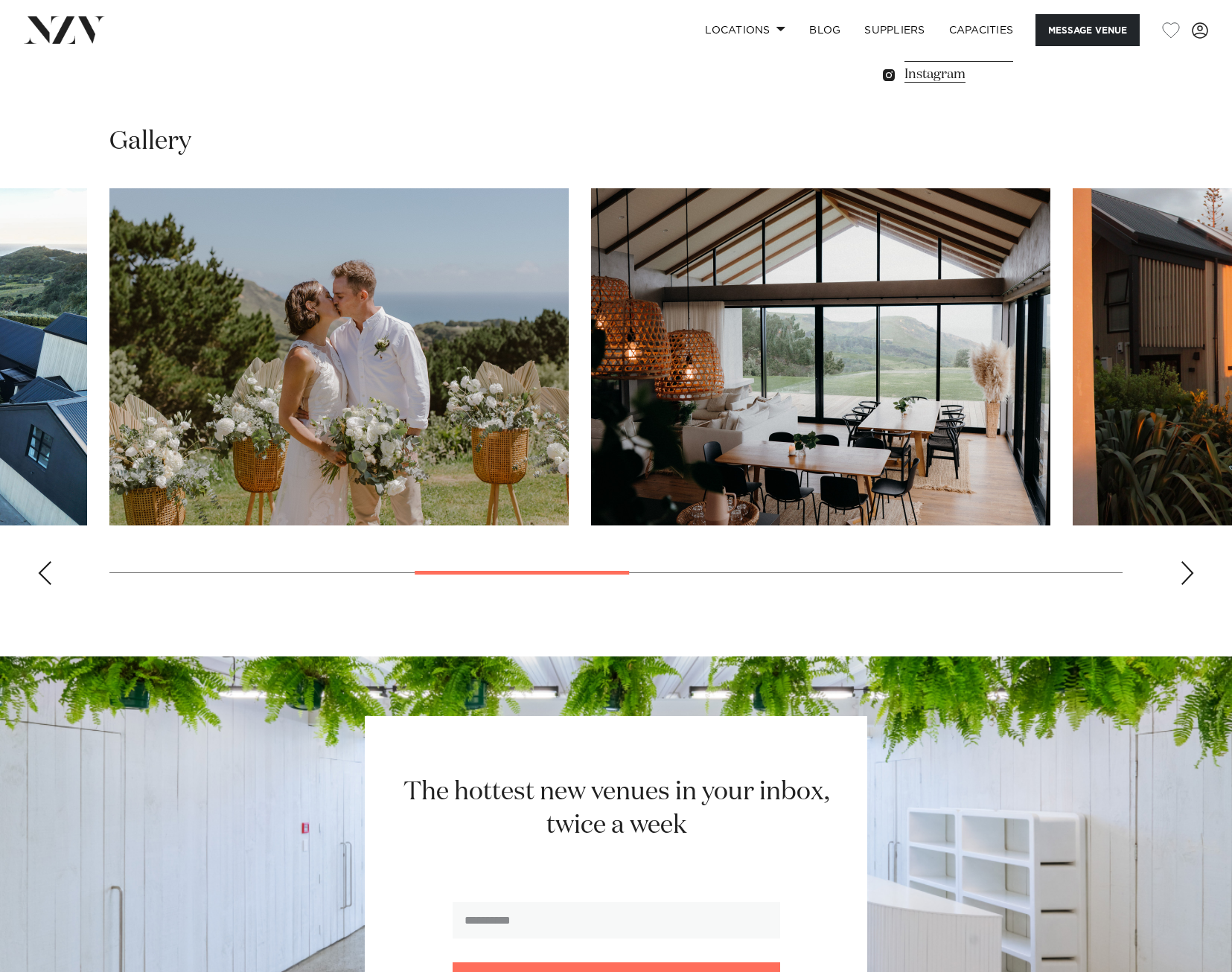
click at [1192, 565] on div "Next slide" at bounding box center [1187, 573] width 15 height 24
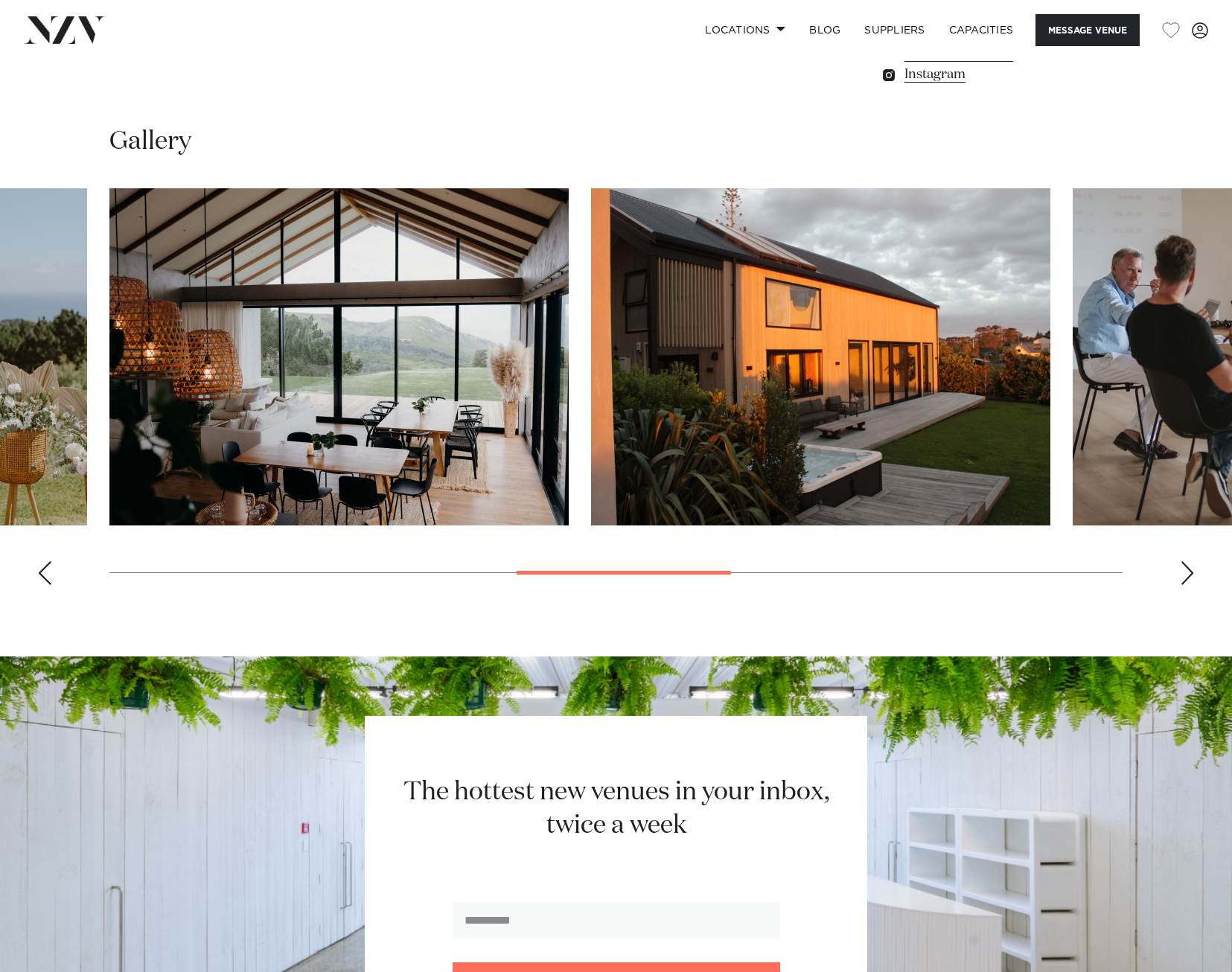
click at [1182, 577] on div "Next slide" at bounding box center [1187, 573] width 15 height 24
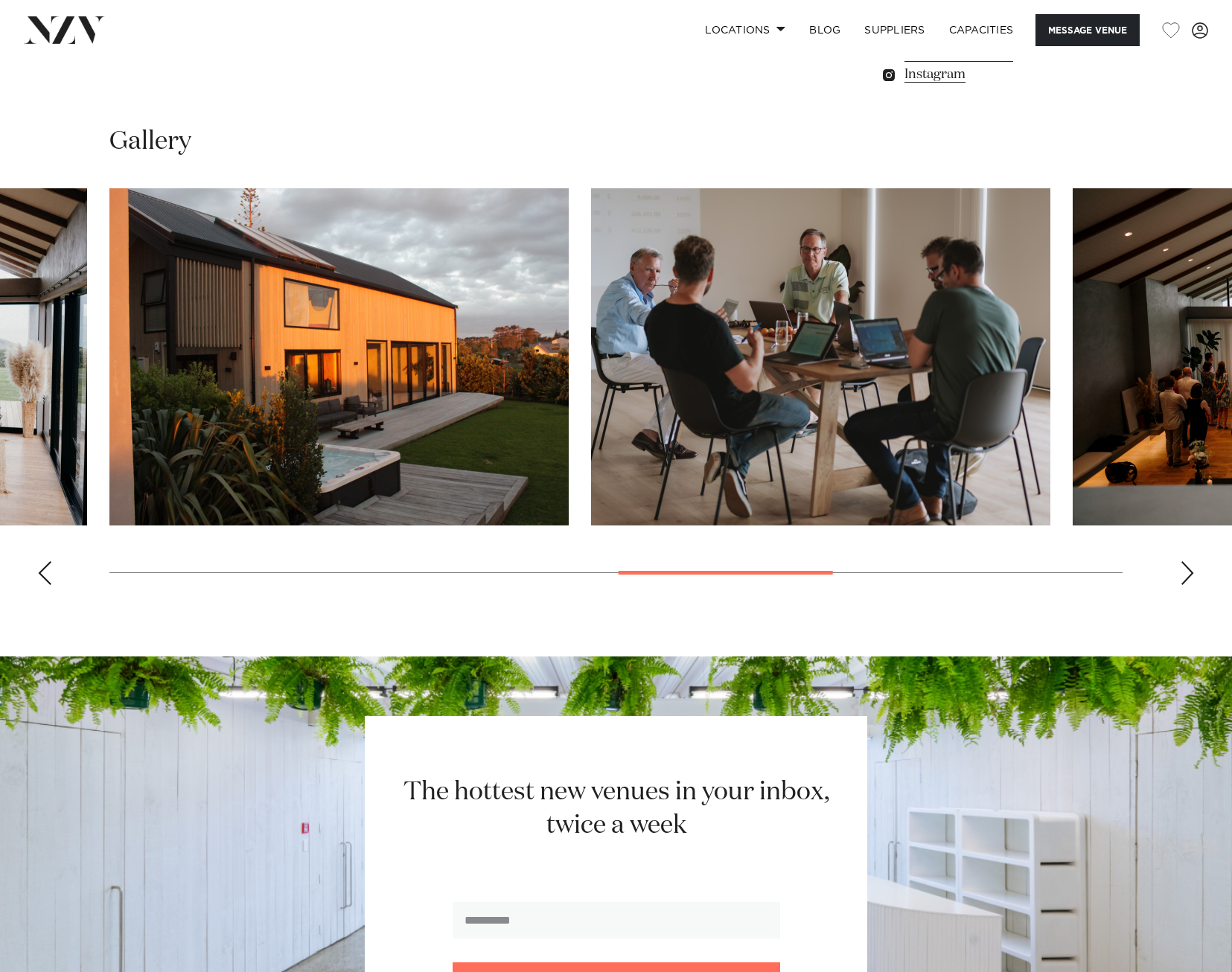
click at [1182, 577] on div "Next slide" at bounding box center [1187, 573] width 15 height 24
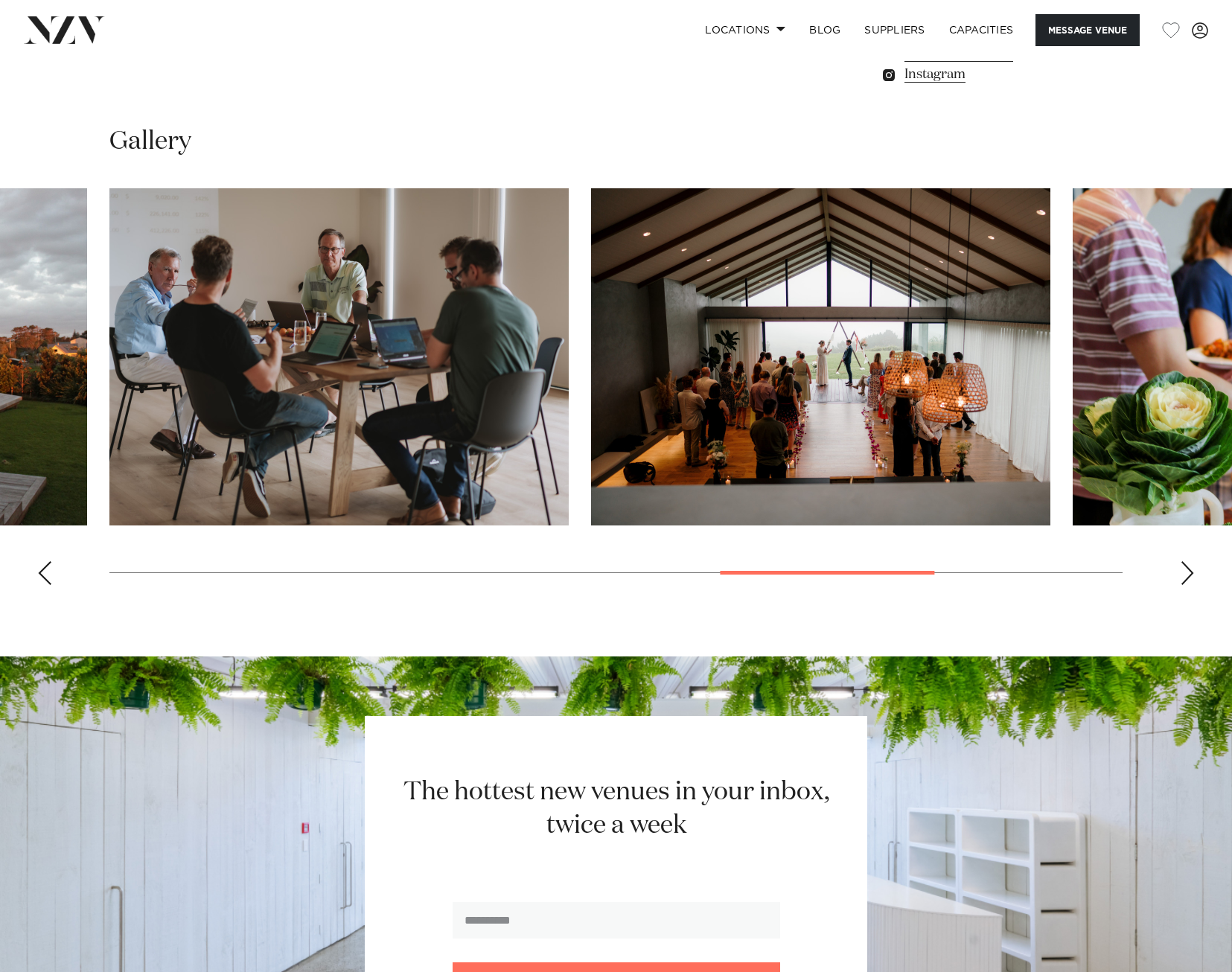
click at [1182, 577] on div "Next slide" at bounding box center [1187, 573] width 15 height 24
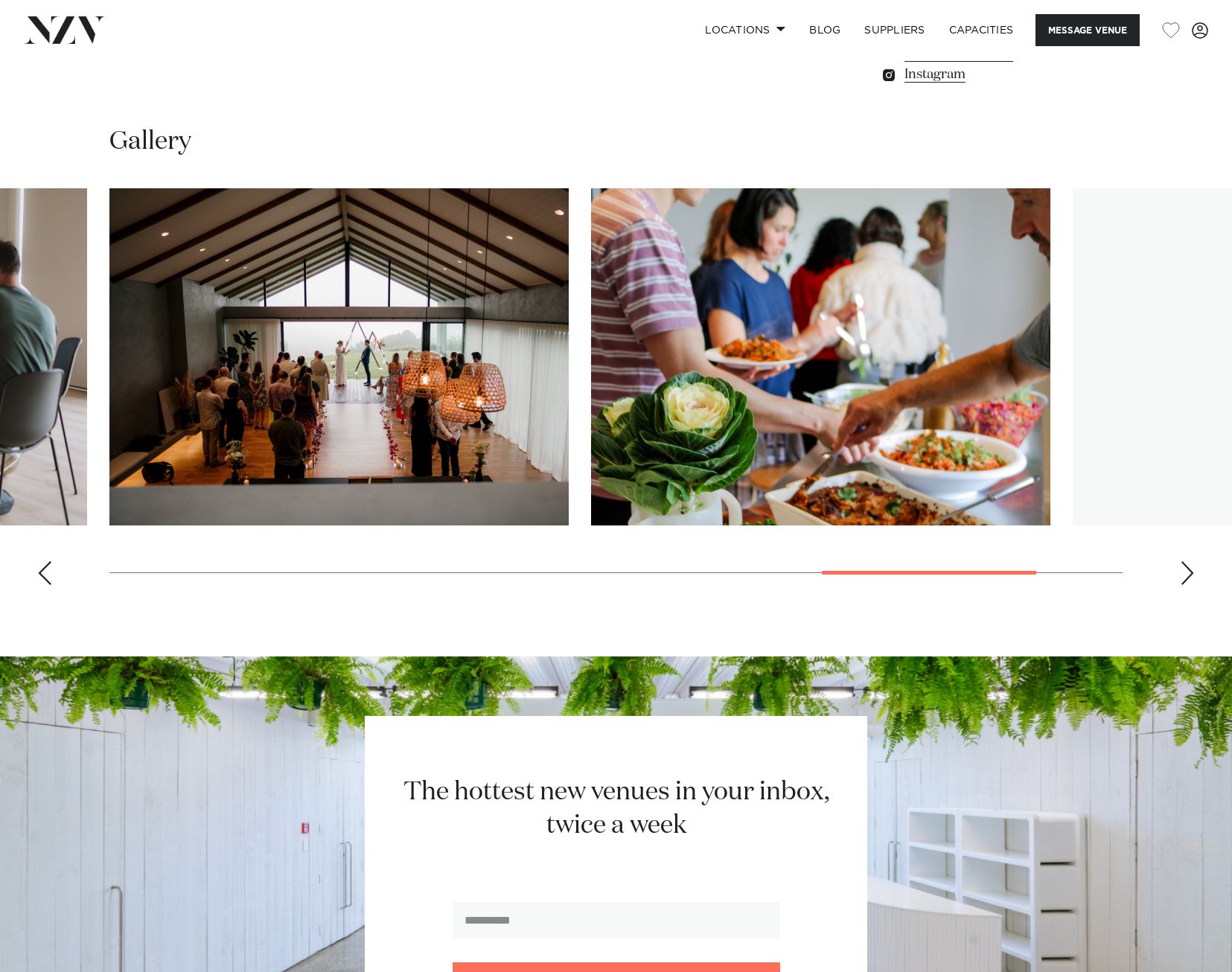
click at [1182, 577] on div "Next slide" at bounding box center [1187, 573] width 15 height 24
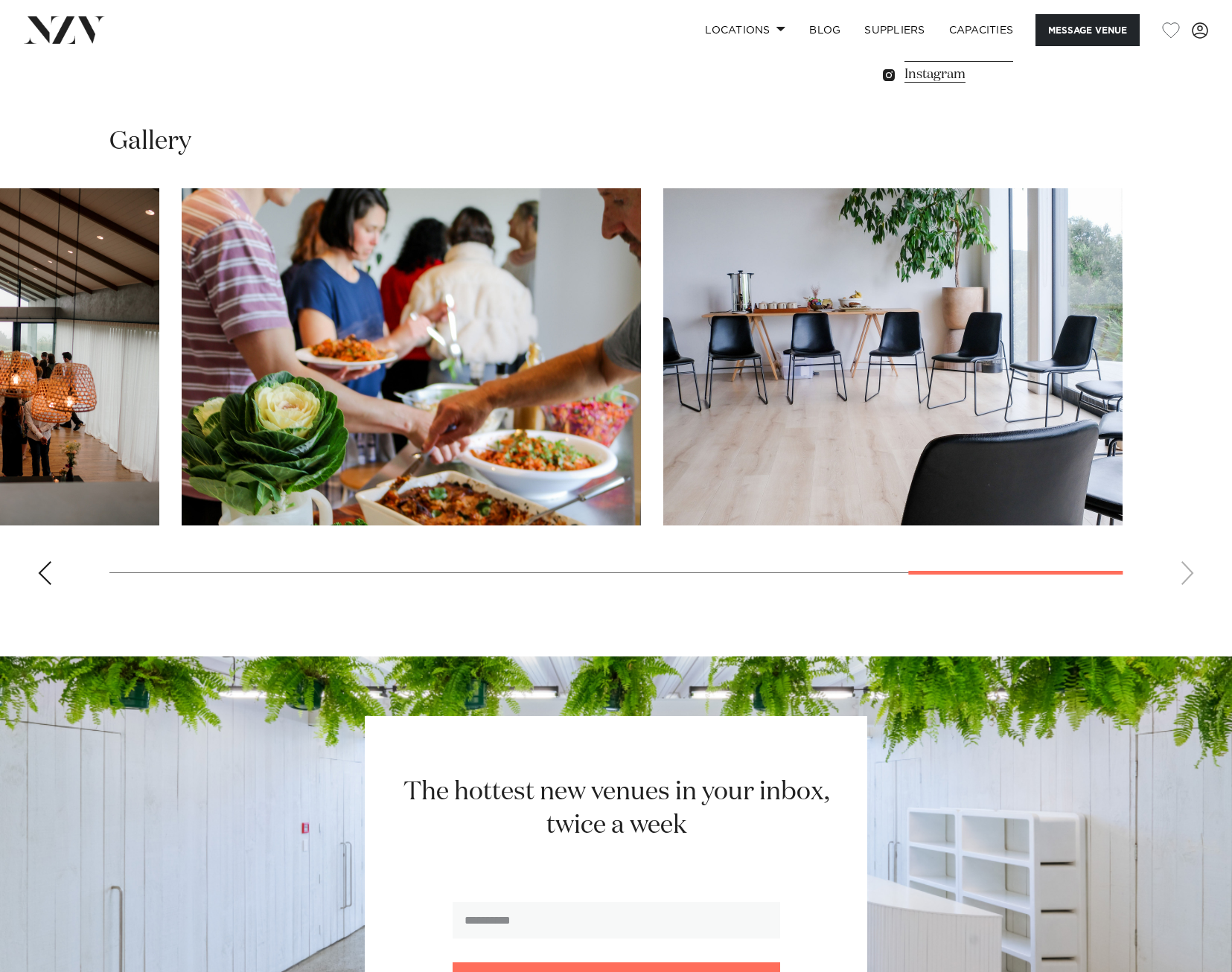
click at [1182, 577] on swiper-container at bounding box center [616, 393] width 1232 height 408
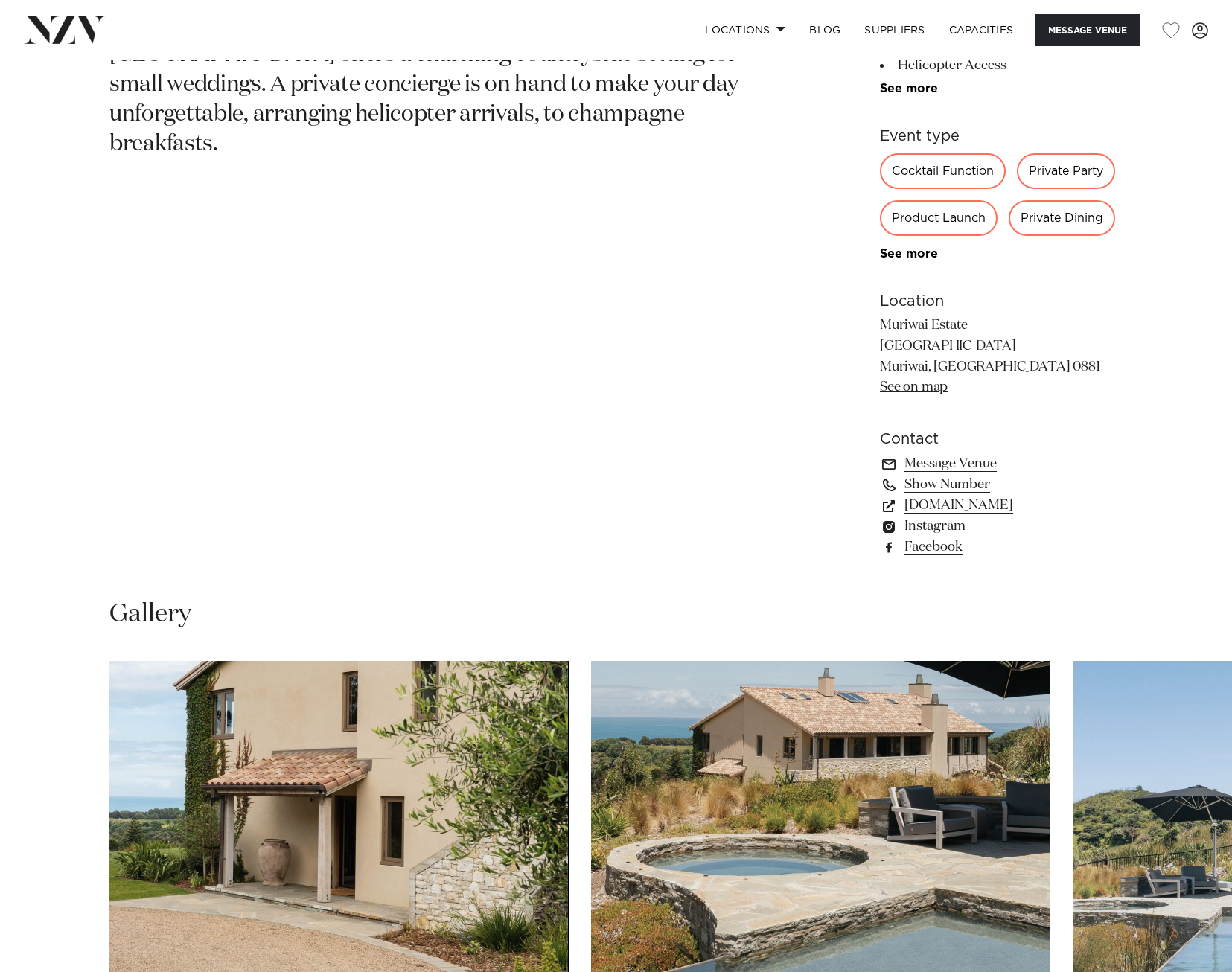
scroll to position [1191, 0]
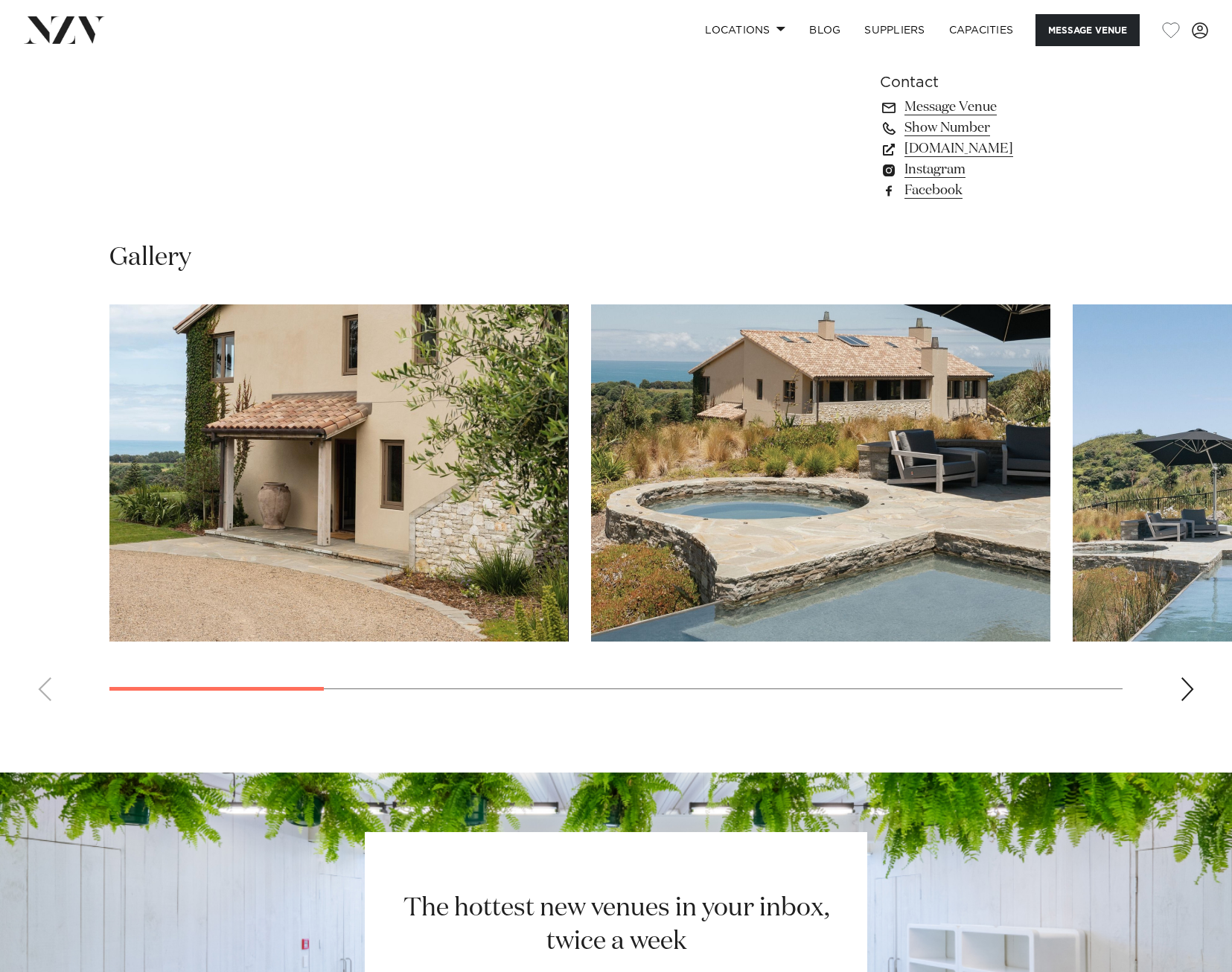
click at [1173, 680] on swiper-container at bounding box center [616, 509] width 1232 height 408
click at [1197, 684] on swiper-container at bounding box center [616, 509] width 1232 height 408
click at [1188, 685] on div "Next slide" at bounding box center [1187, 690] width 15 height 24
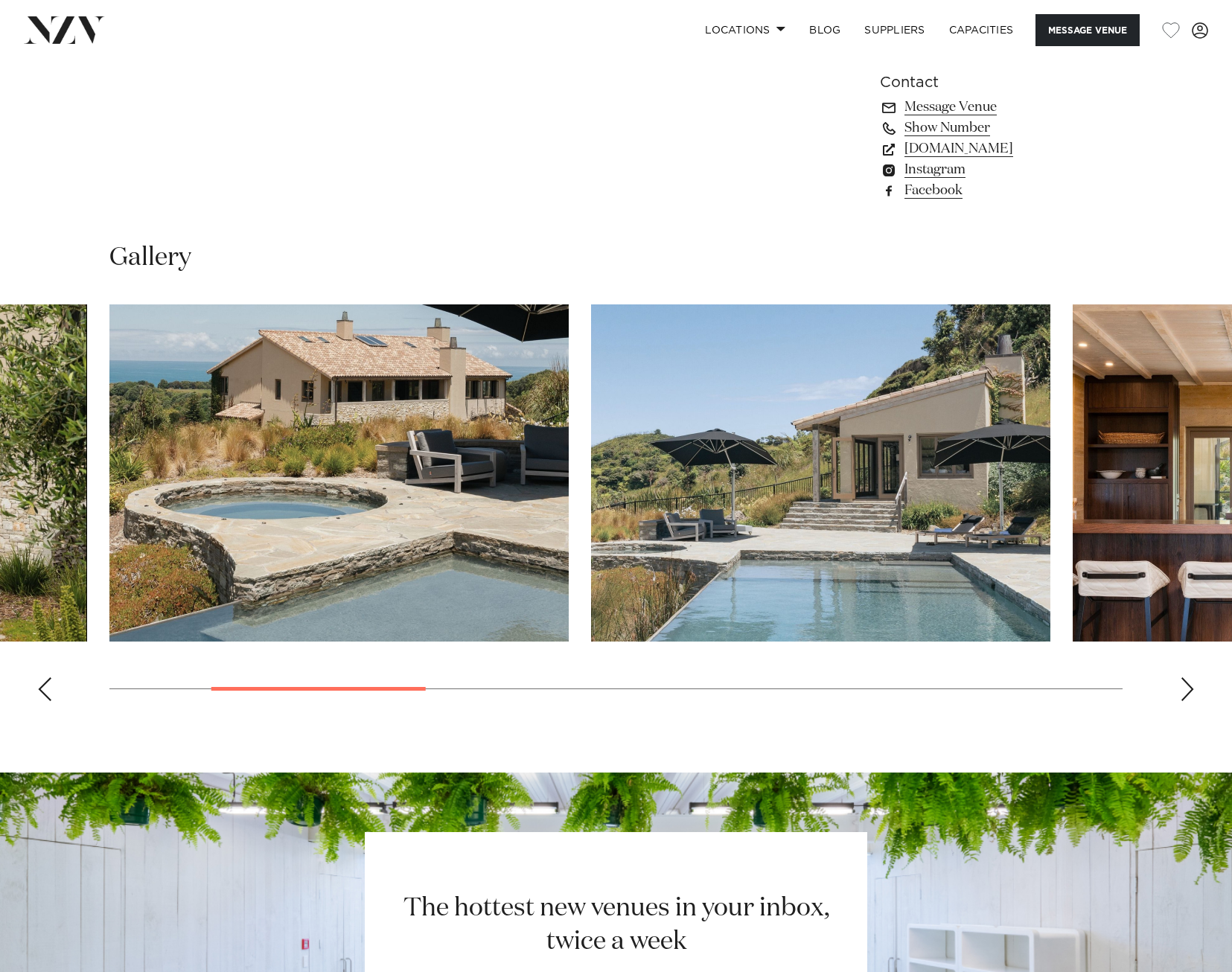
click at [1188, 685] on div "Next slide" at bounding box center [1187, 690] width 15 height 24
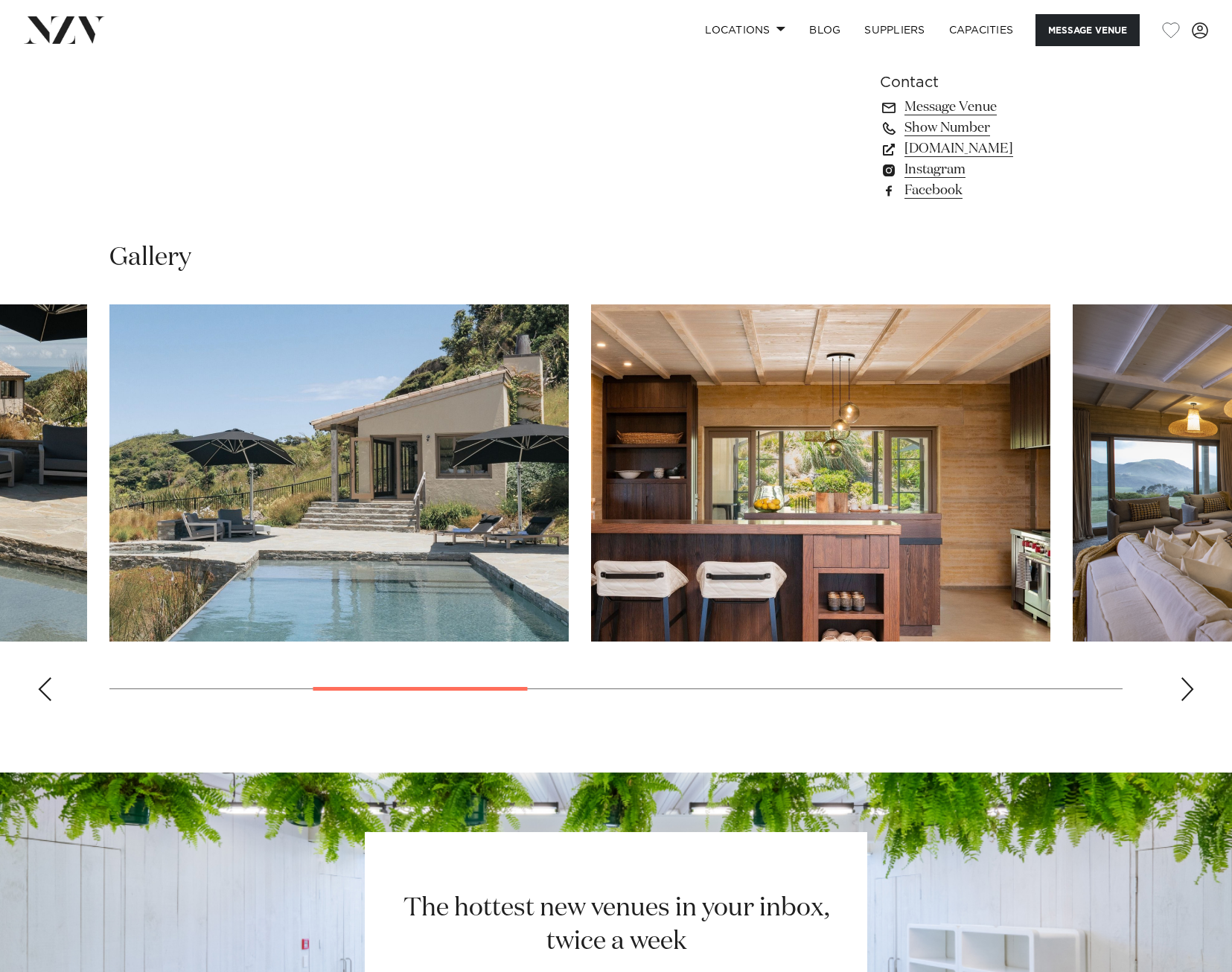
click at [1188, 685] on div "Next slide" at bounding box center [1187, 690] width 15 height 24
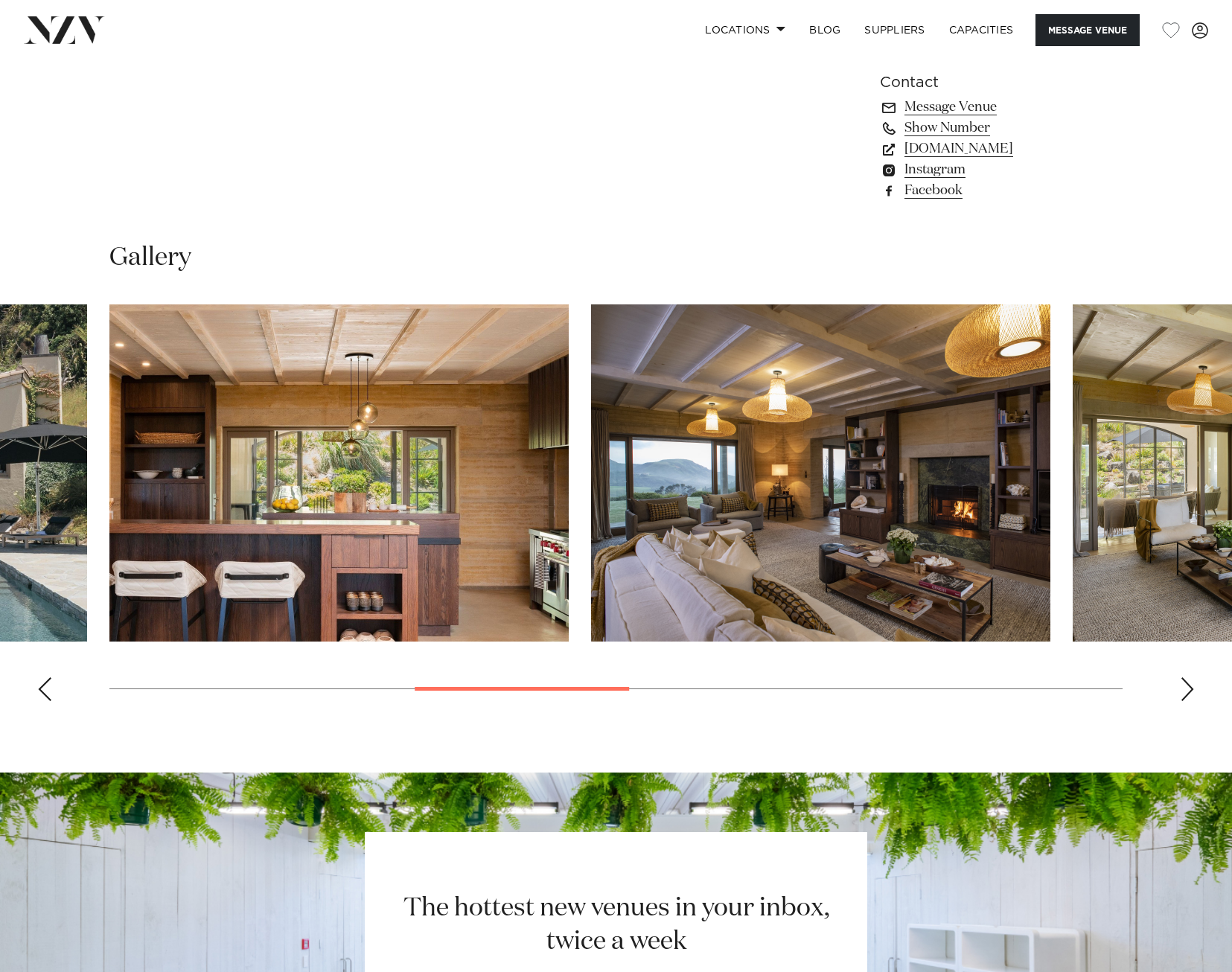
click at [1188, 683] on div "Next slide" at bounding box center [1187, 690] width 15 height 24
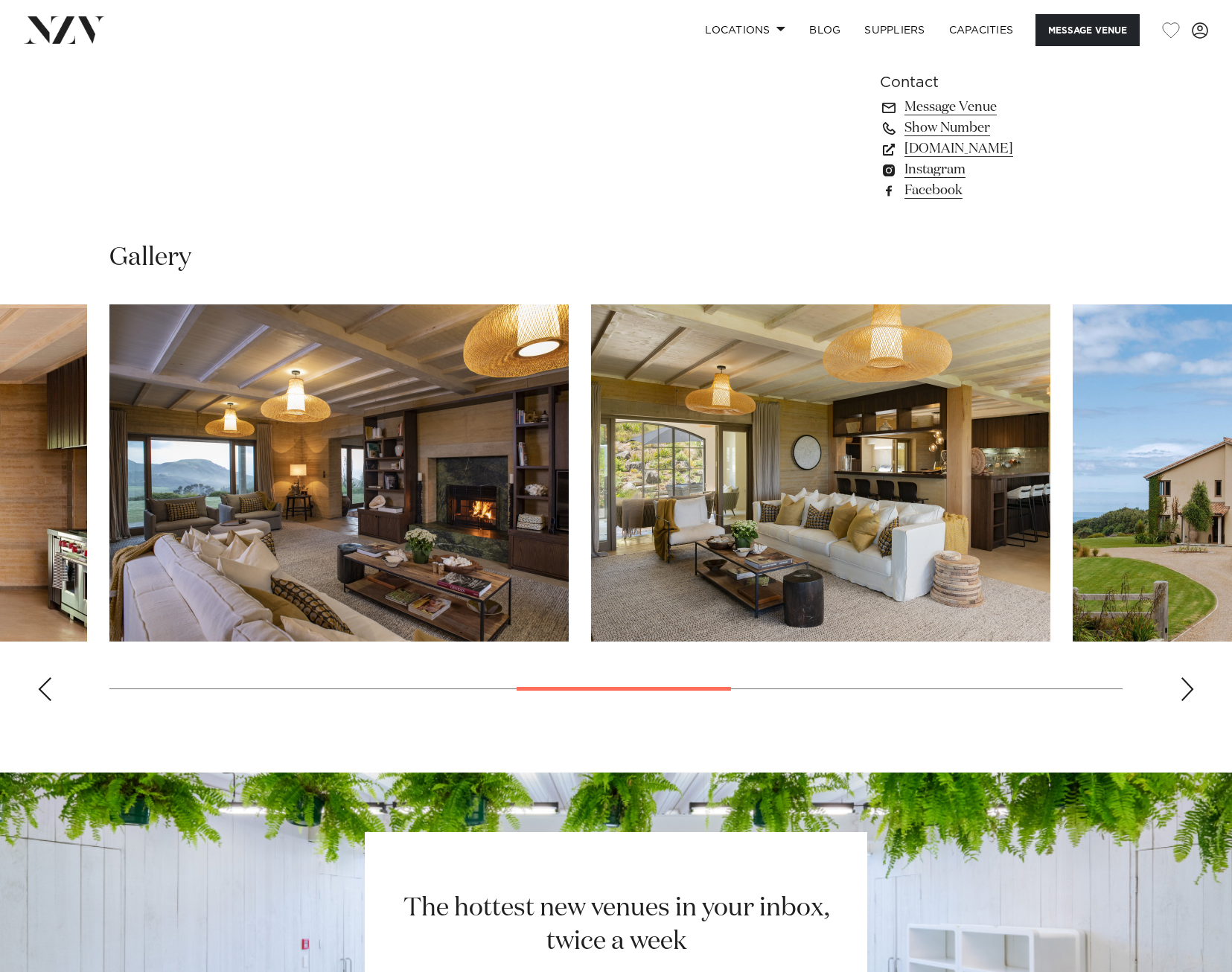
click at [1188, 683] on div "Next slide" at bounding box center [1187, 690] width 15 height 24
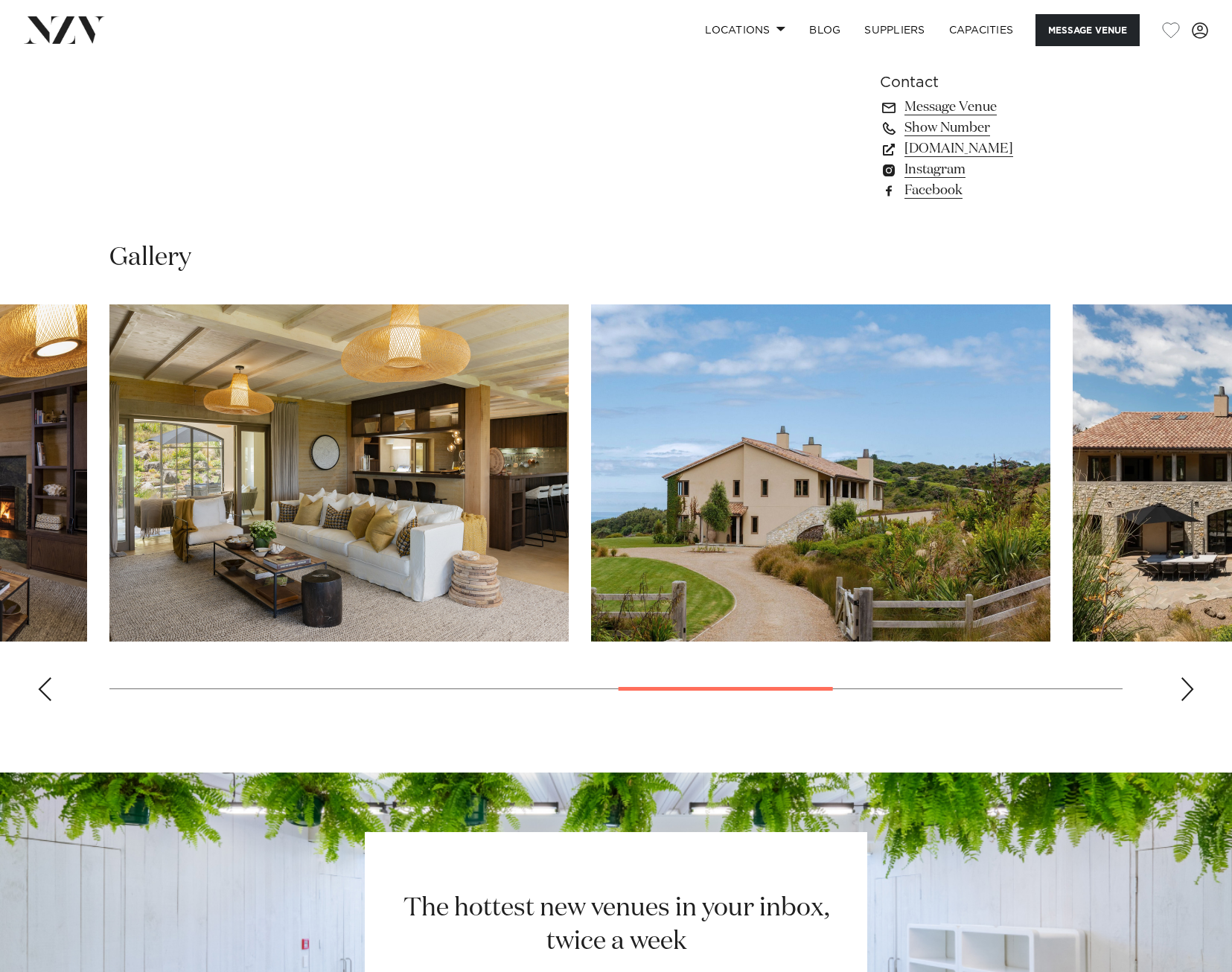
click at [1188, 683] on div "Next slide" at bounding box center [1187, 690] width 15 height 24
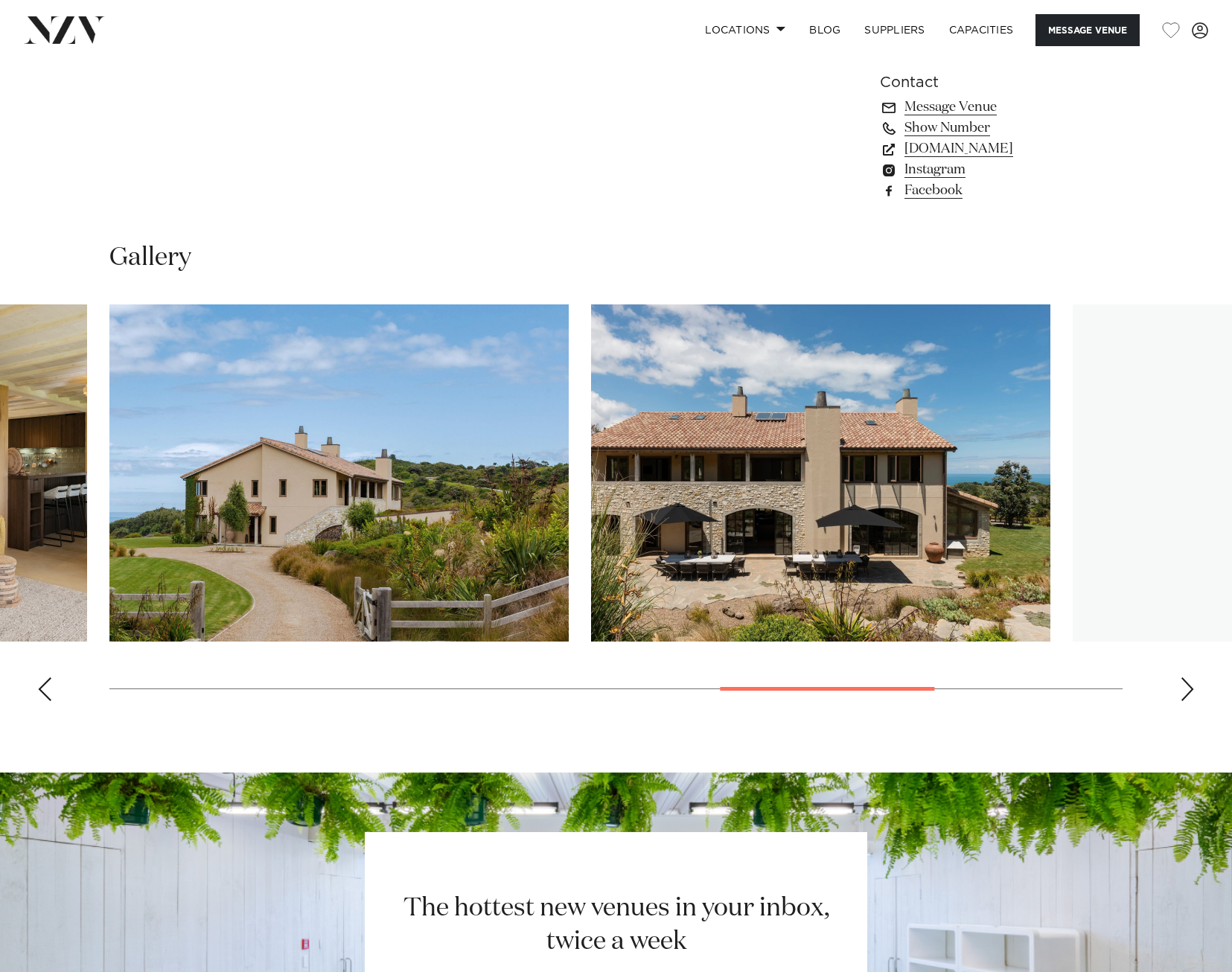
click at [1188, 683] on div "Next slide" at bounding box center [1187, 690] width 15 height 24
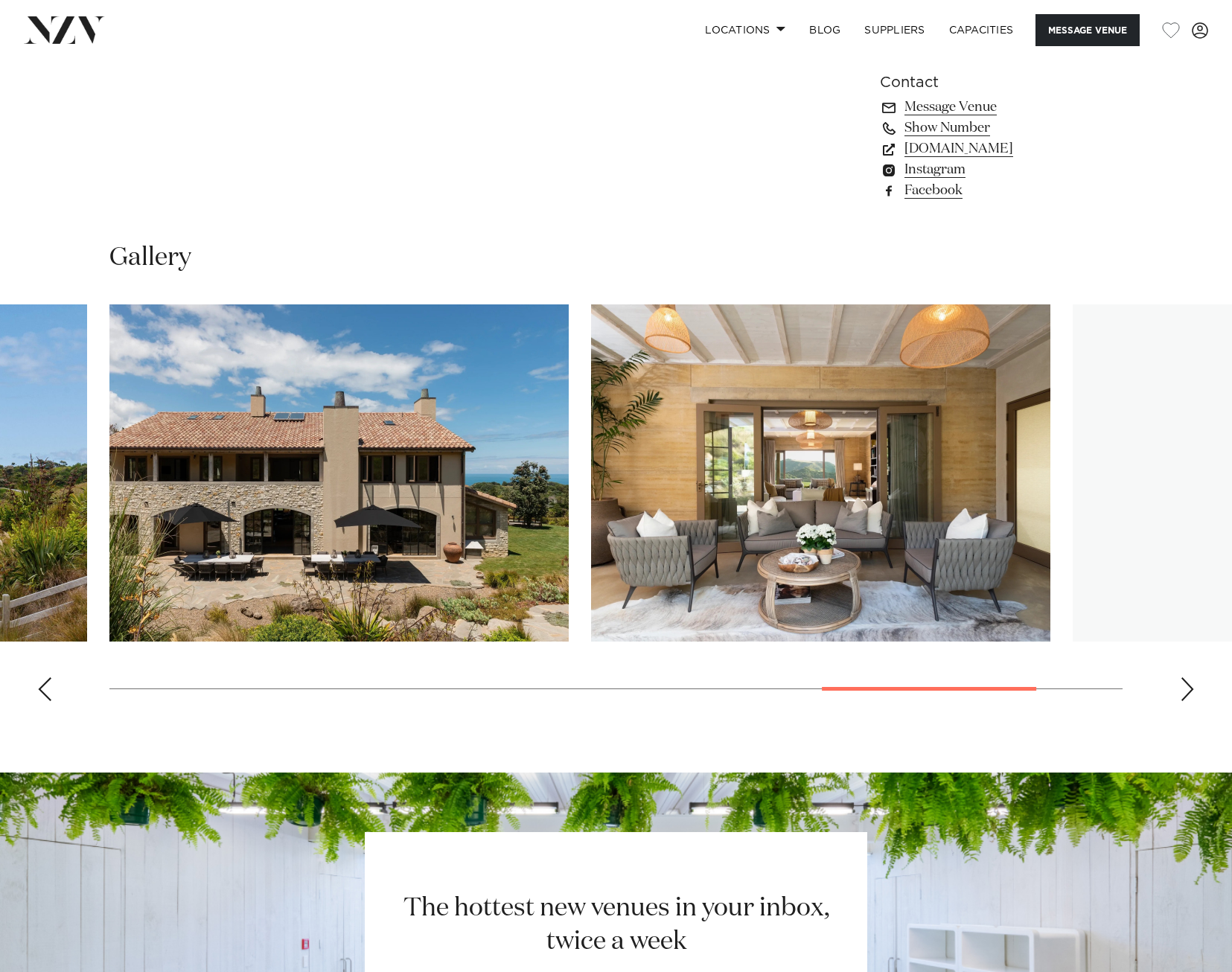
click at [1188, 683] on div "Next slide" at bounding box center [1187, 690] width 15 height 24
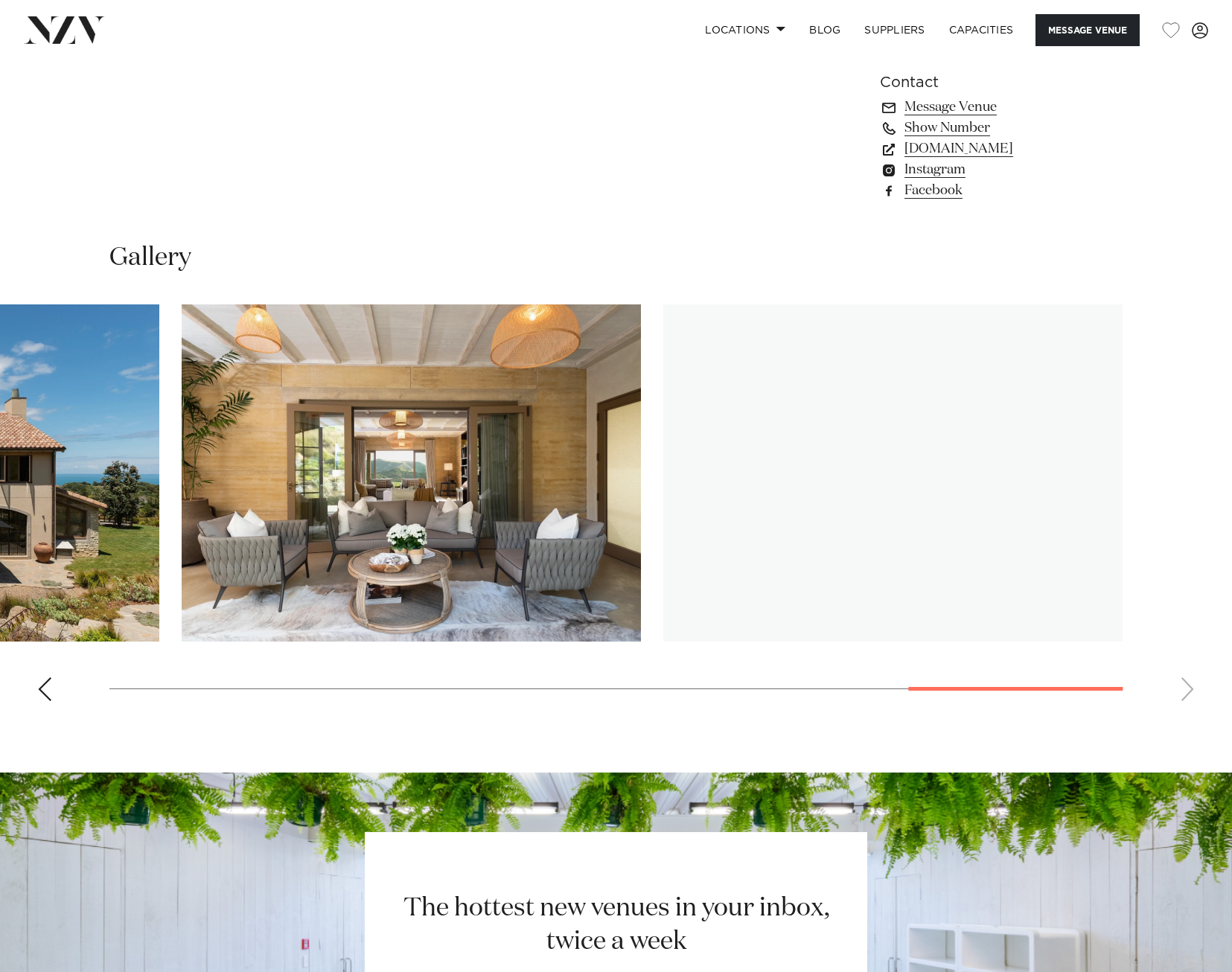
click at [1188, 683] on swiper-container at bounding box center [616, 509] width 1232 height 408
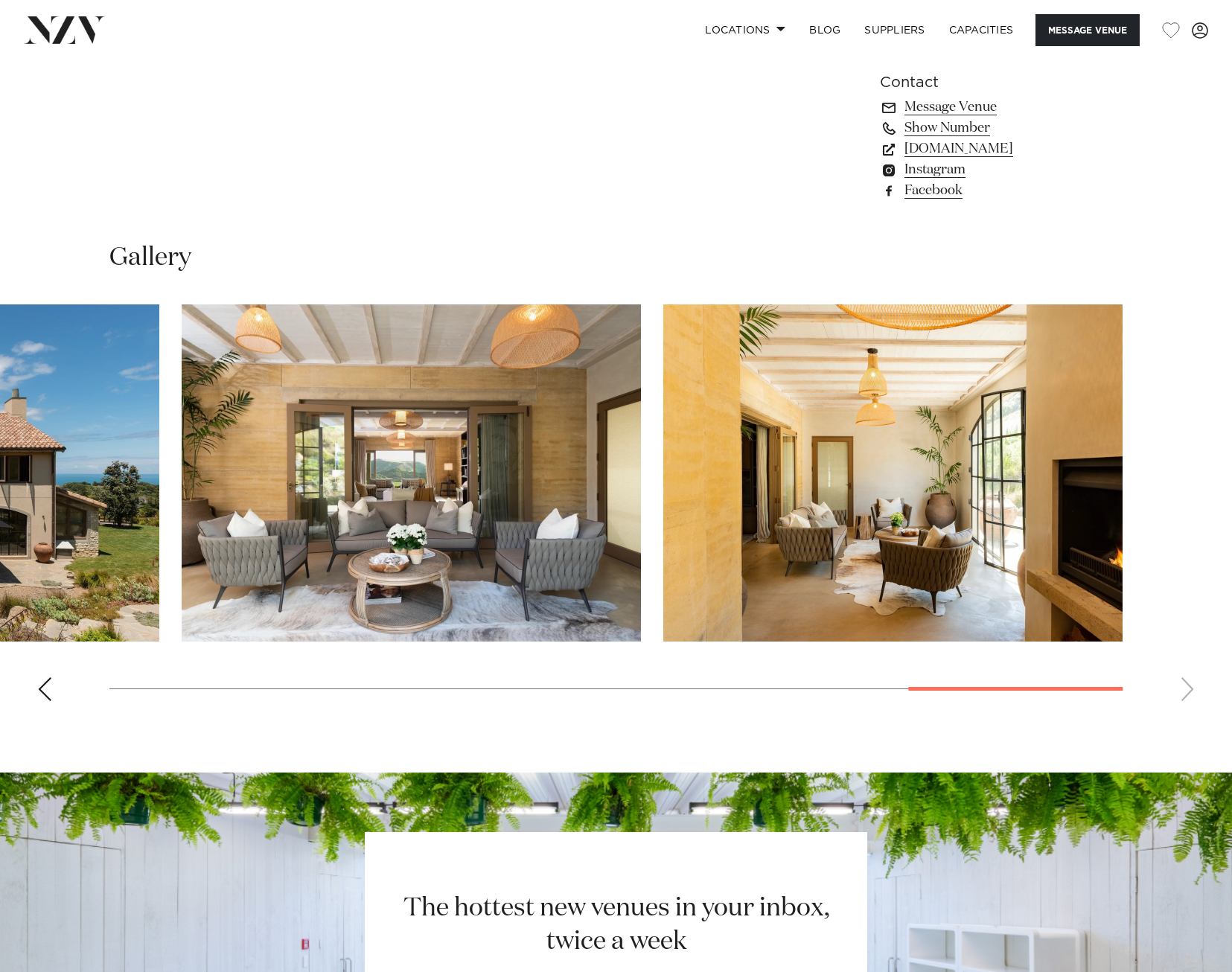
click at [1188, 683] on swiper-container at bounding box center [616, 509] width 1232 height 408
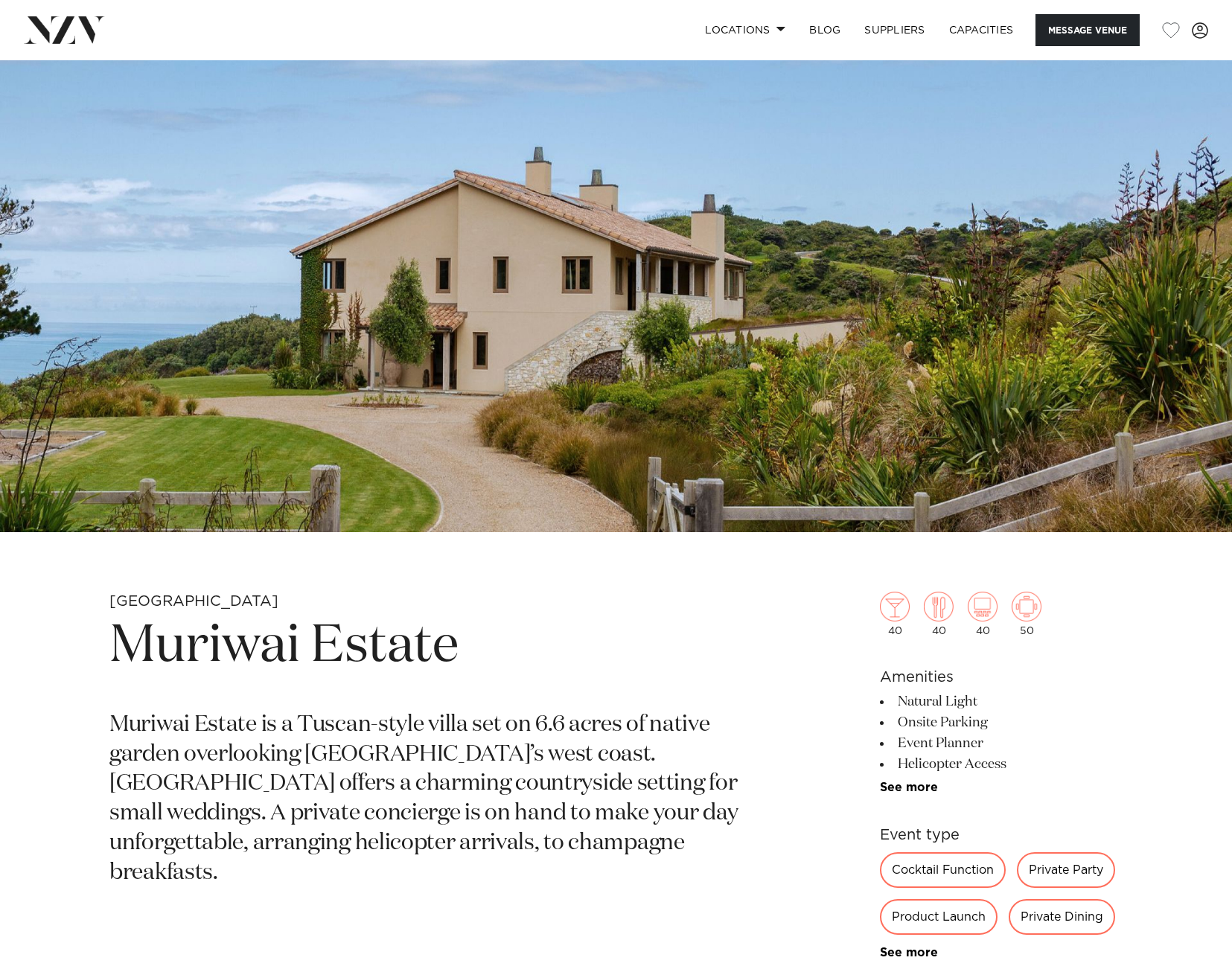
scroll to position [298, 0]
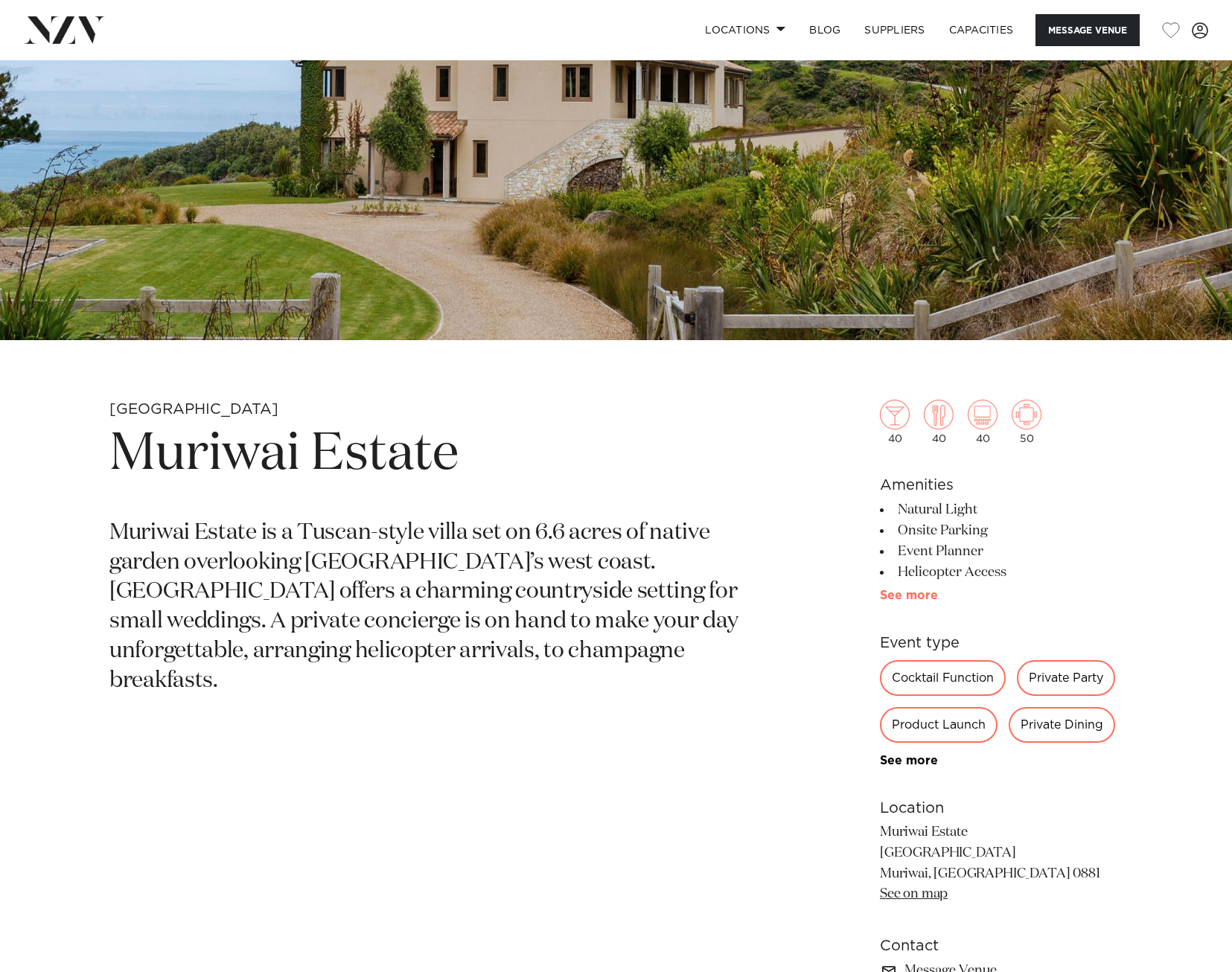
click at [932, 601] on link "See more" at bounding box center [938, 595] width 116 height 12
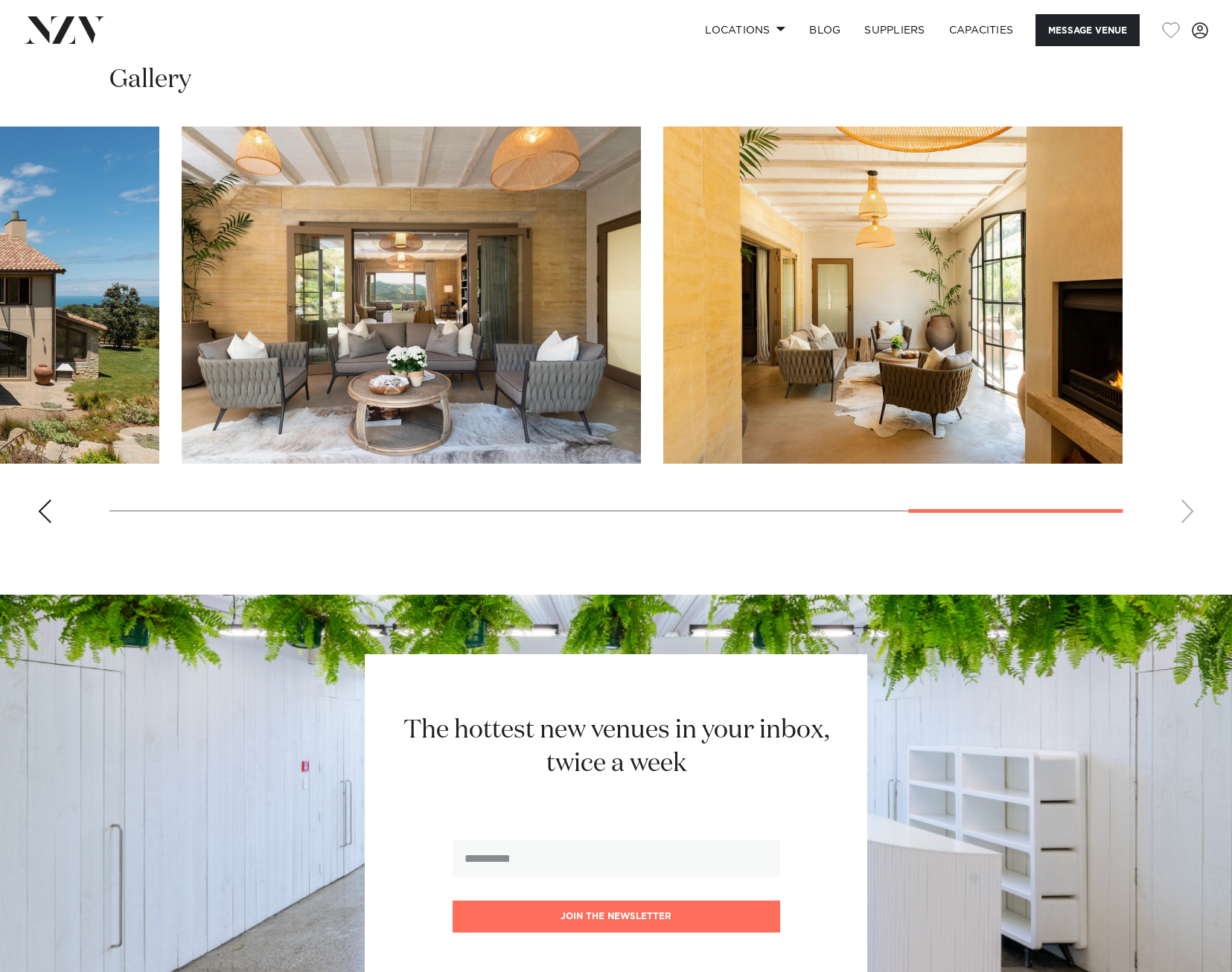
scroll to position [2117, 0]
